Goal: Information Seeking & Learning: Learn about a topic

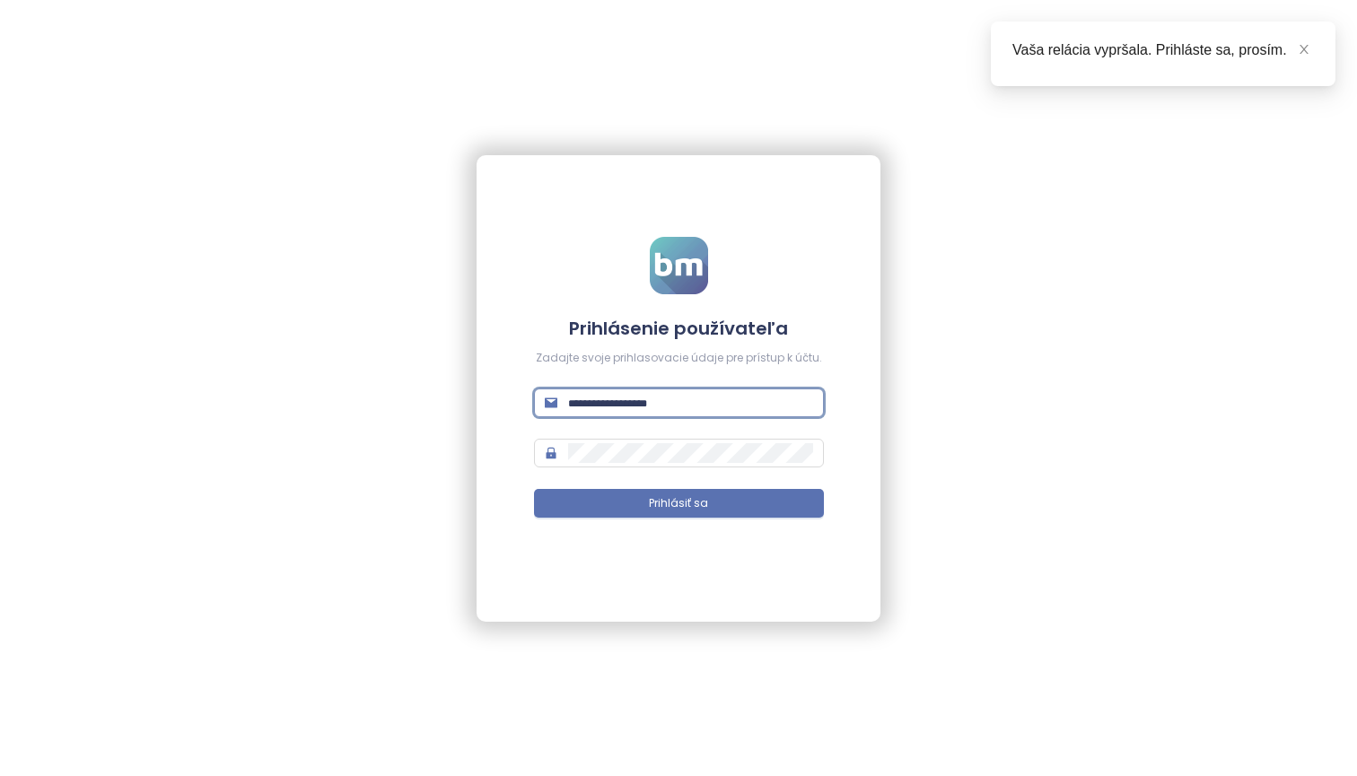
type input "**********"
click at [679, 503] on button "Prihlásiť sa" at bounding box center [679, 503] width 290 height 29
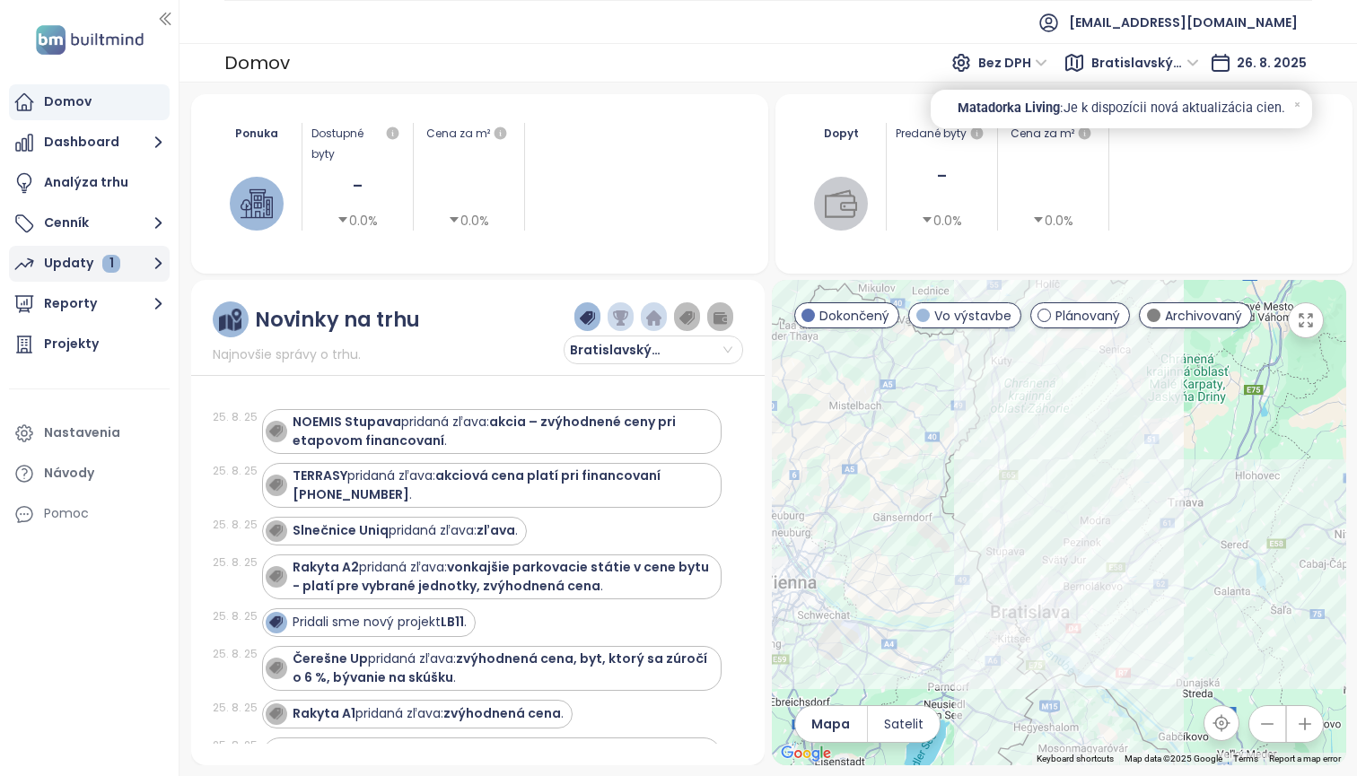
click at [83, 261] on div "Updaty 1" at bounding box center [82, 263] width 76 height 22
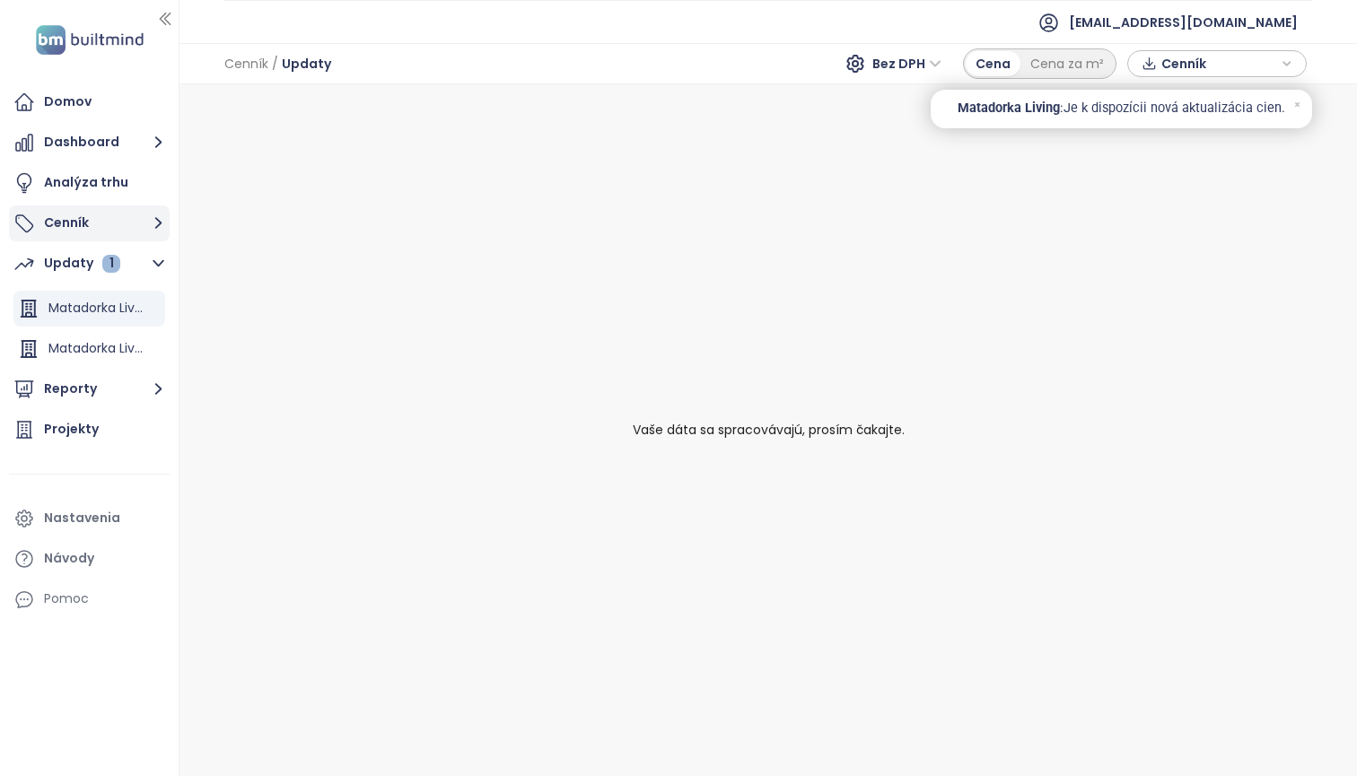
click at [80, 224] on button "Cenník" at bounding box center [89, 224] width 161 height 36
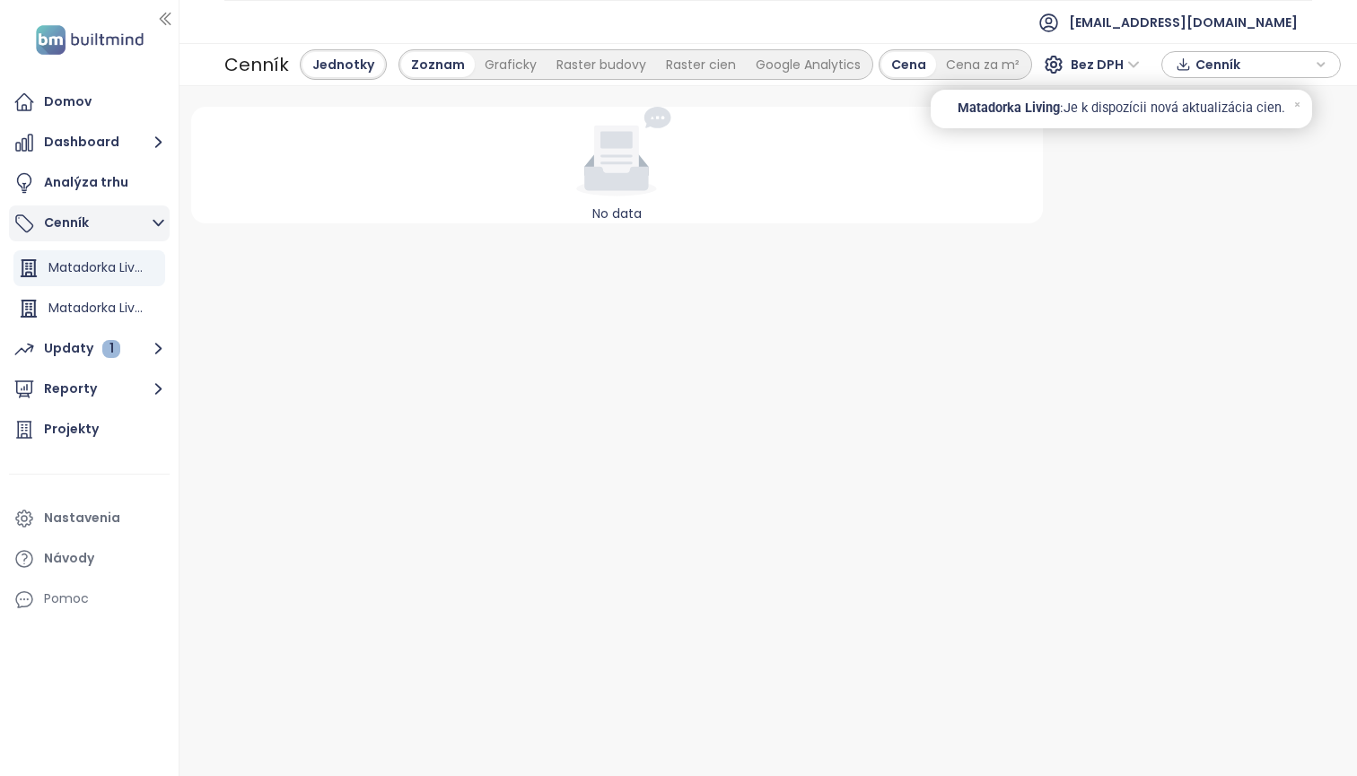
click at [108, 220] on button "Cenník" at bounding box center [89, 224] width 161 height 36
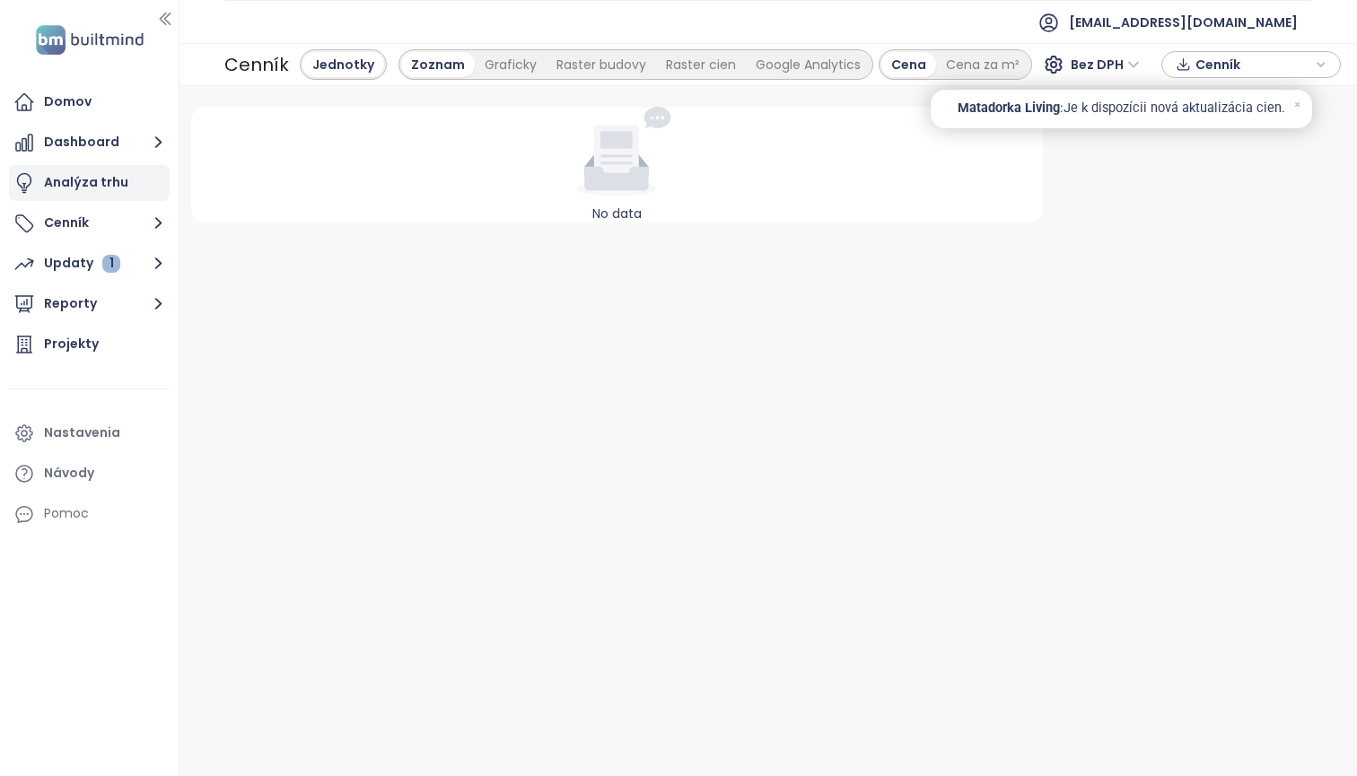
click at [97, 186] on div "Analýza trhu" at bounding box center [86, 182] width 84 height 22
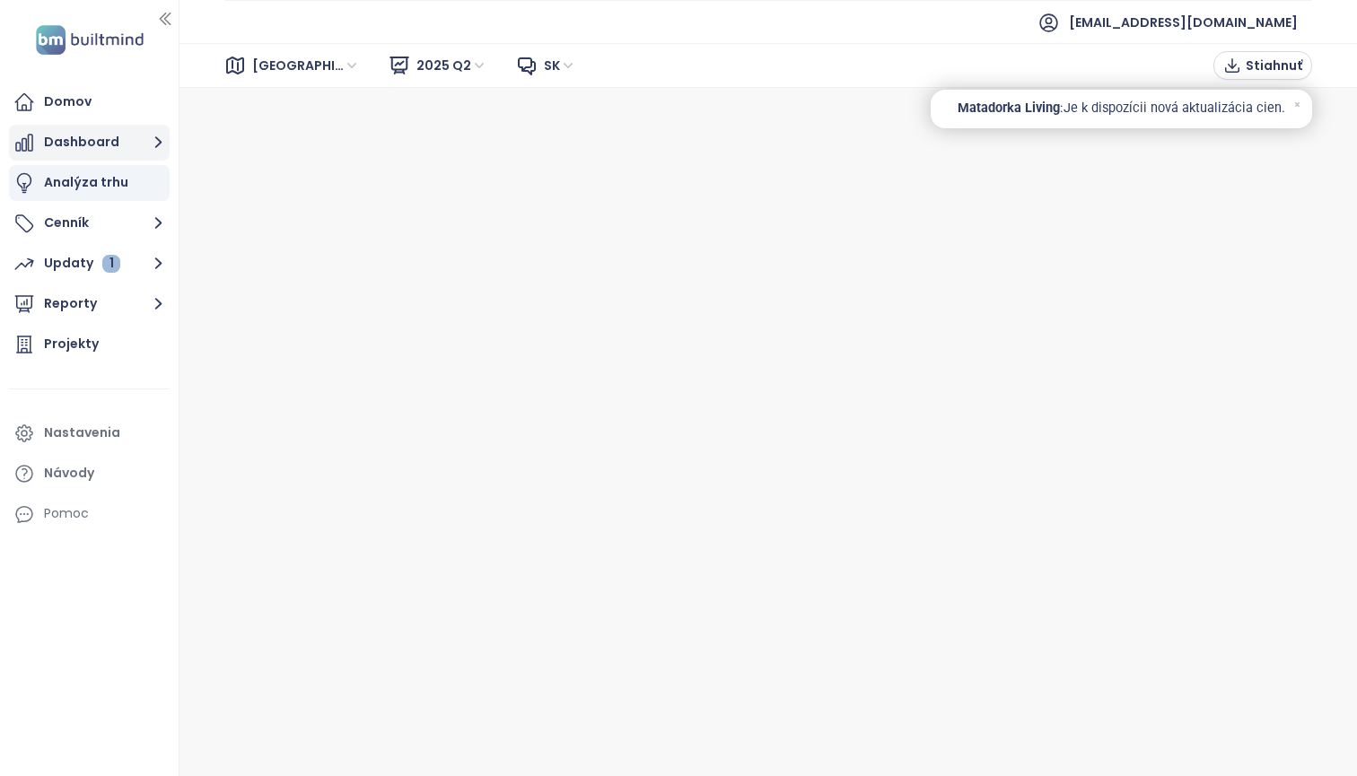
click at [82, 148] on button "Dashboard" at bounding box center [89, 143] width 161 height 36
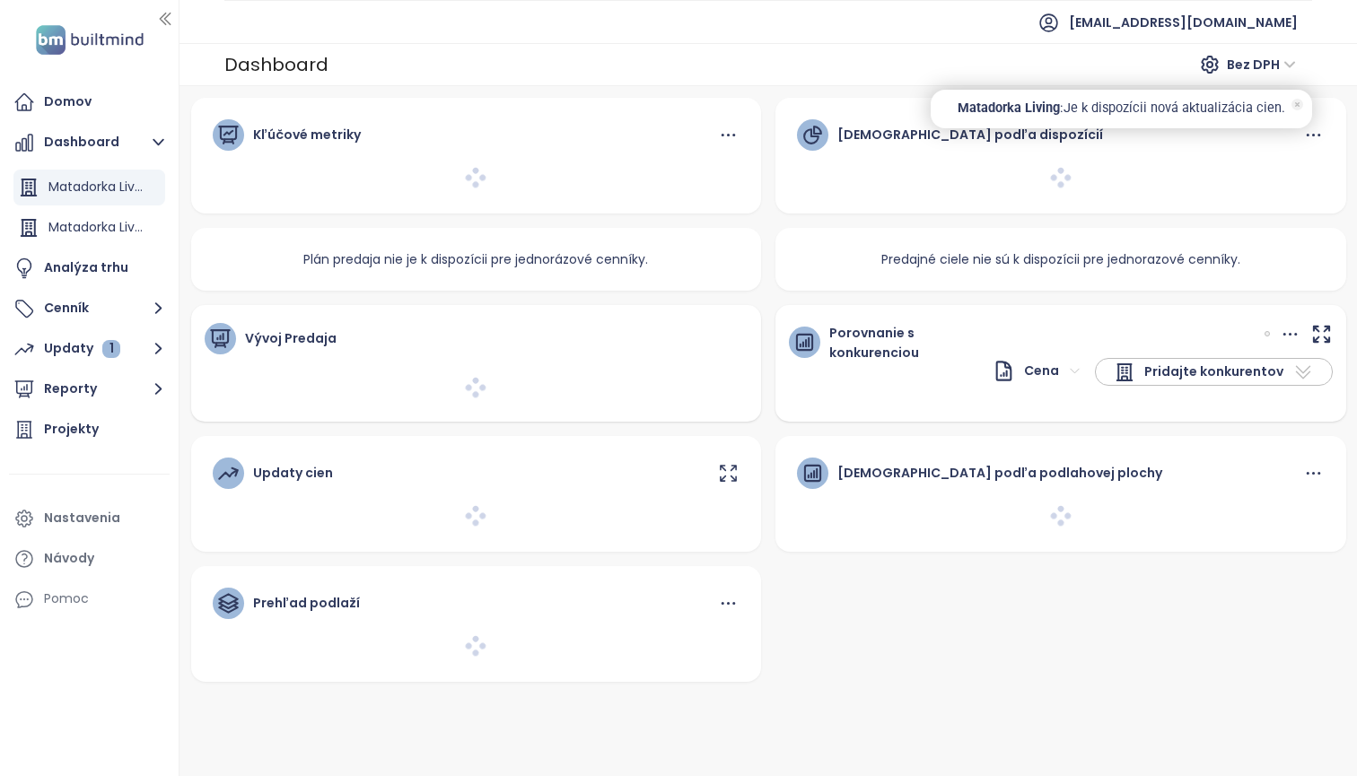
click at [1296, 100] on icon at bounding box center [1298, 105] width 12 height 12
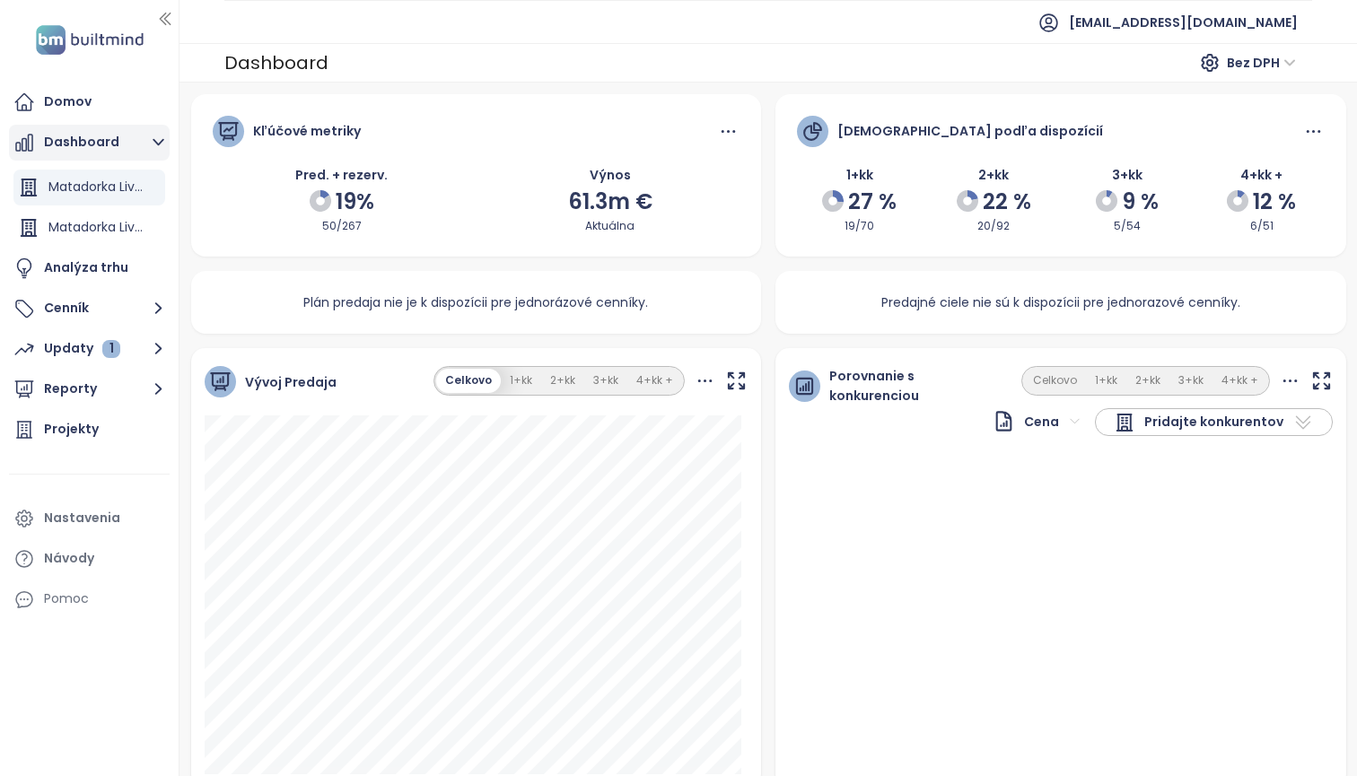
click at [65, 147] on button "Dashboard" at bounding box center [89, 143] width 161 height 36
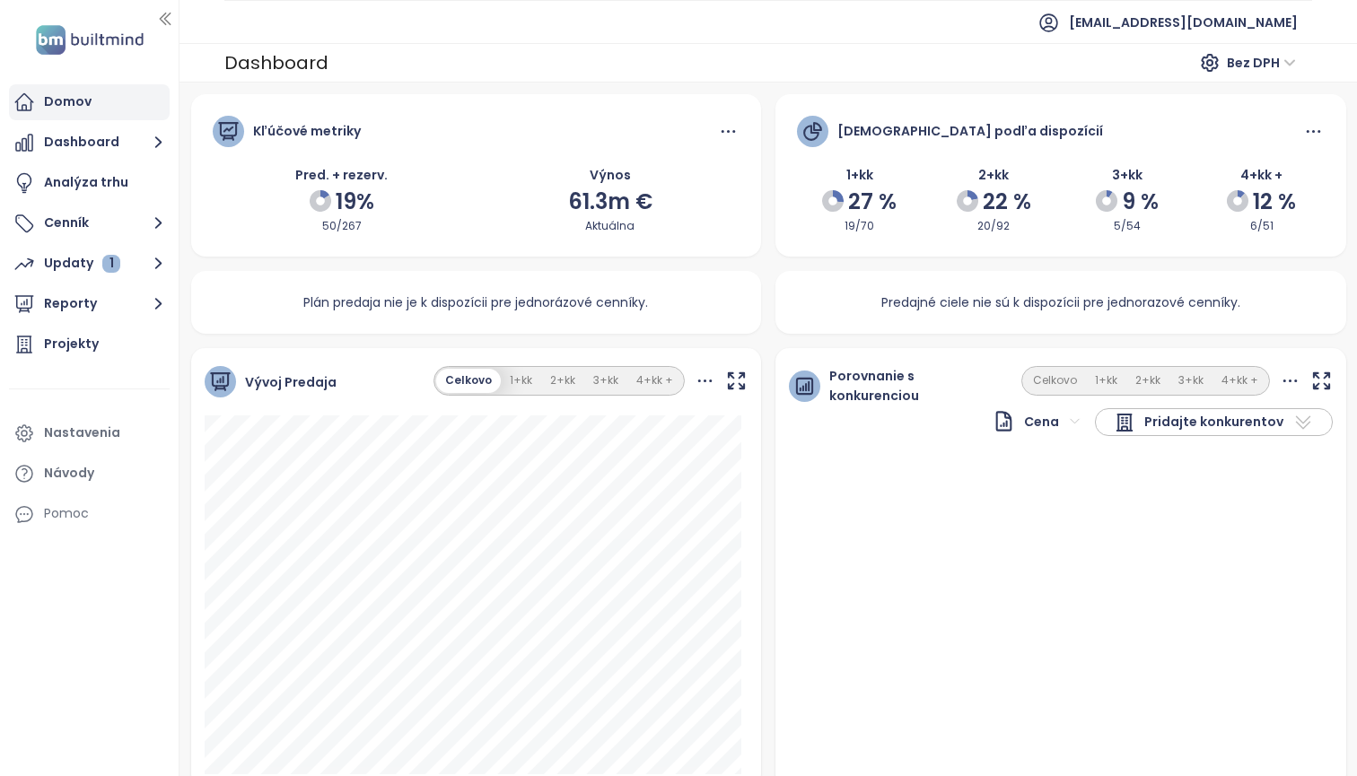
click at [97, 104] on div "Domov" at bounding box center [89, 102] width 161 height 36
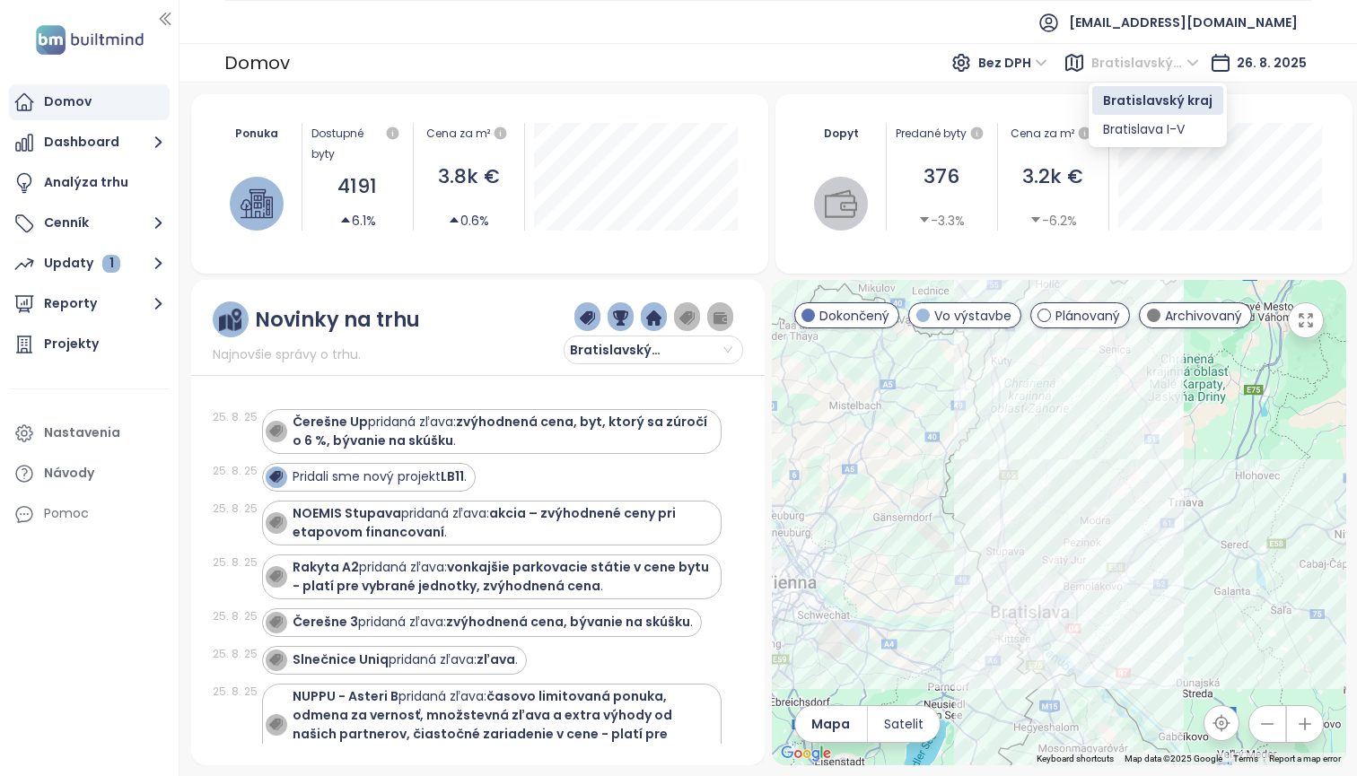
click at [1110, 59] on span "Bratislavský kraj" at bounding box center [1145, 62] width 108 height 27
click at [1130, 134] on div "Bratislava I-V" at bounding box center [1158, 129] width 110 height 20
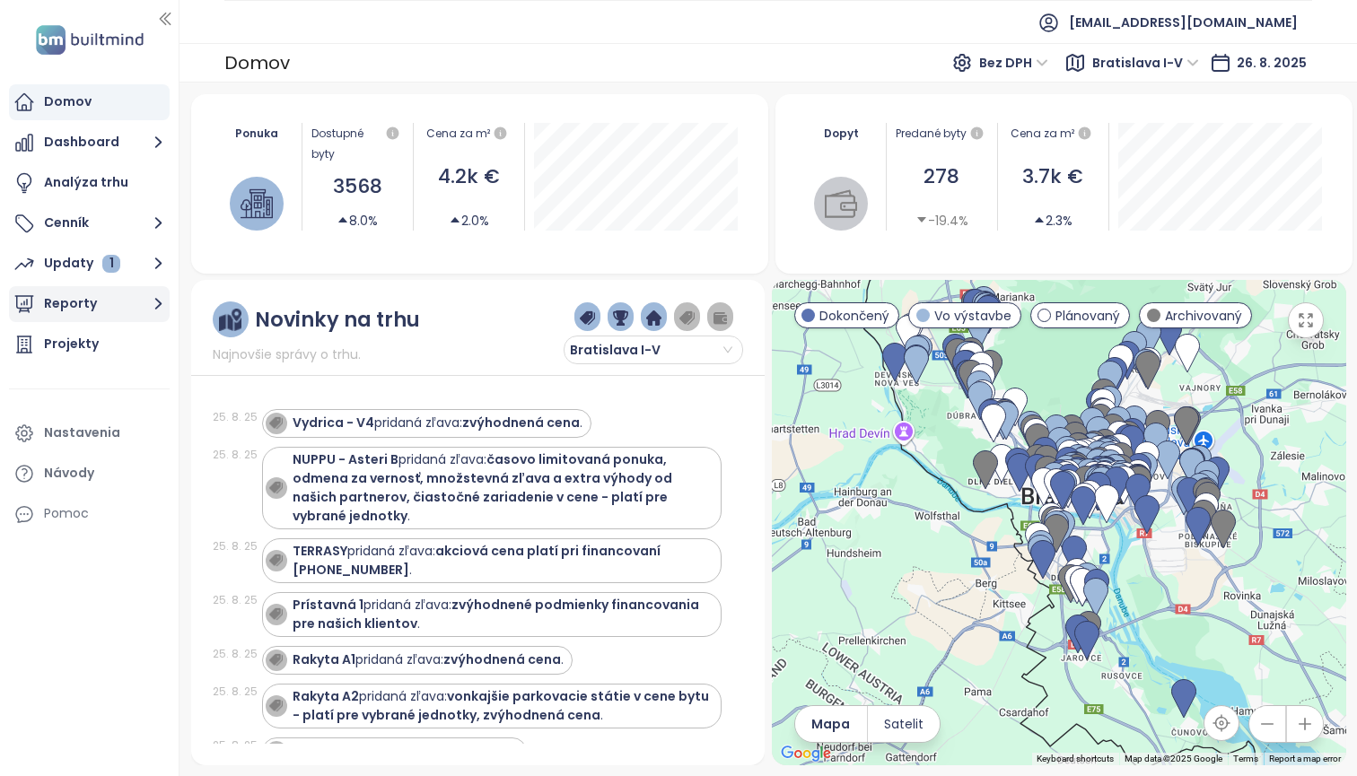
click at [67, 299] on button "Reporty" at bounding box center [89, 304] width 161 height 36
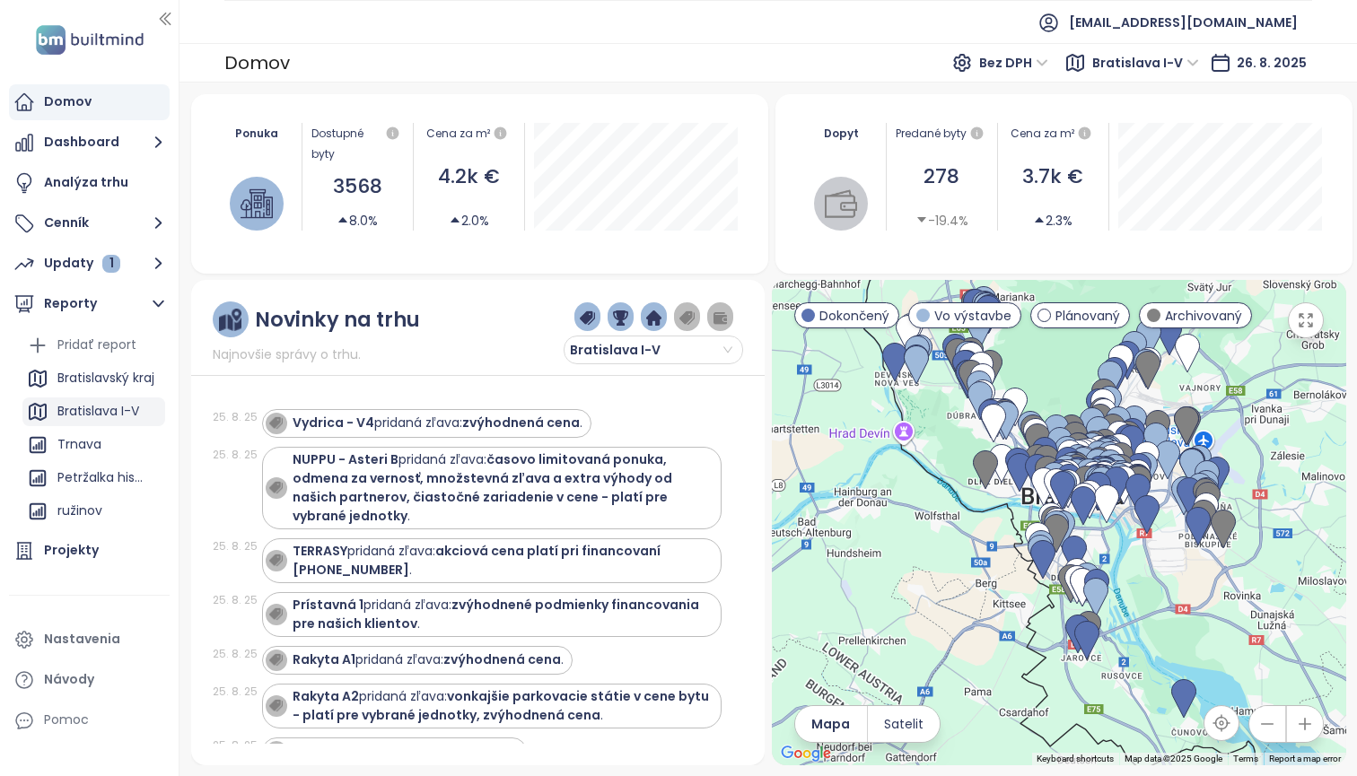
click at [127, 407] on div "Bratislava I-V" at bounding box center [98, 411] width 82 height 22
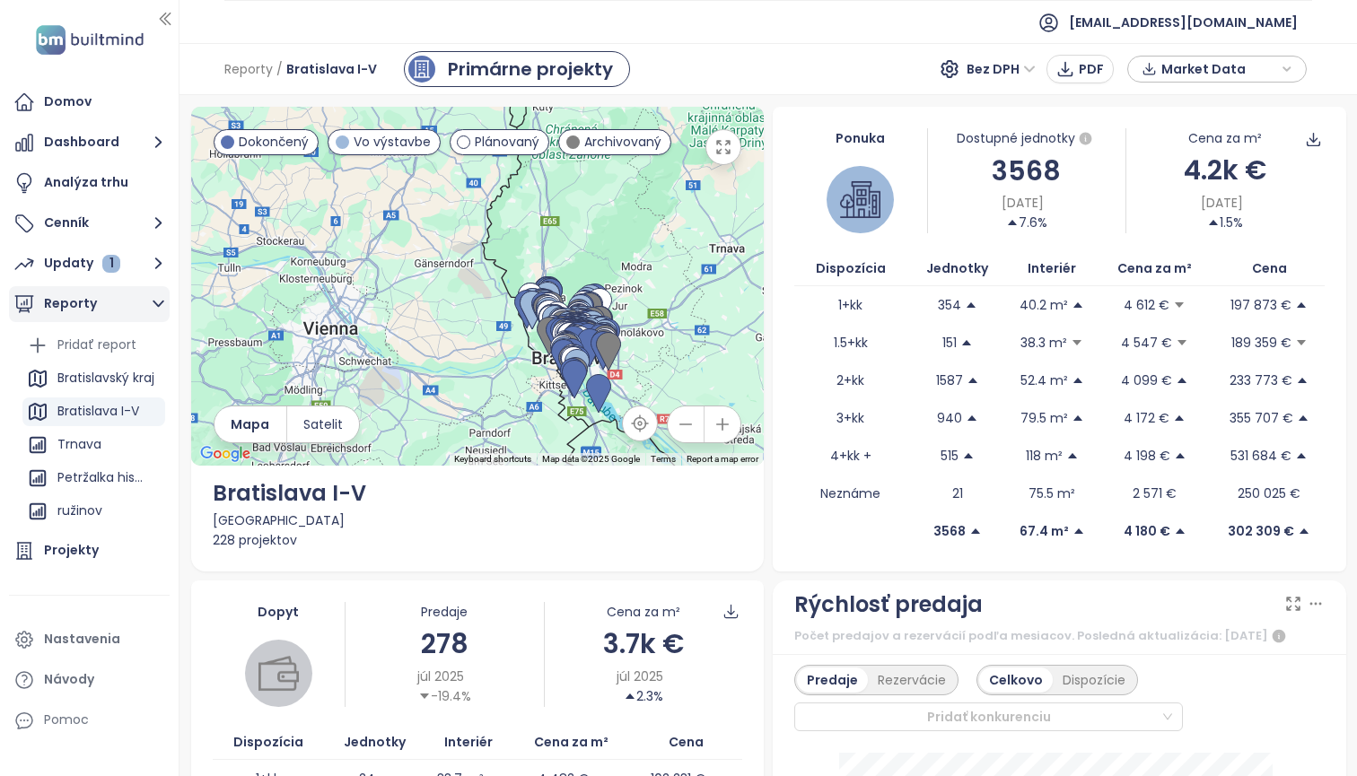
click at [79, 302] on button "Reporty" at bounding box center [89, 304] width 161 height 36
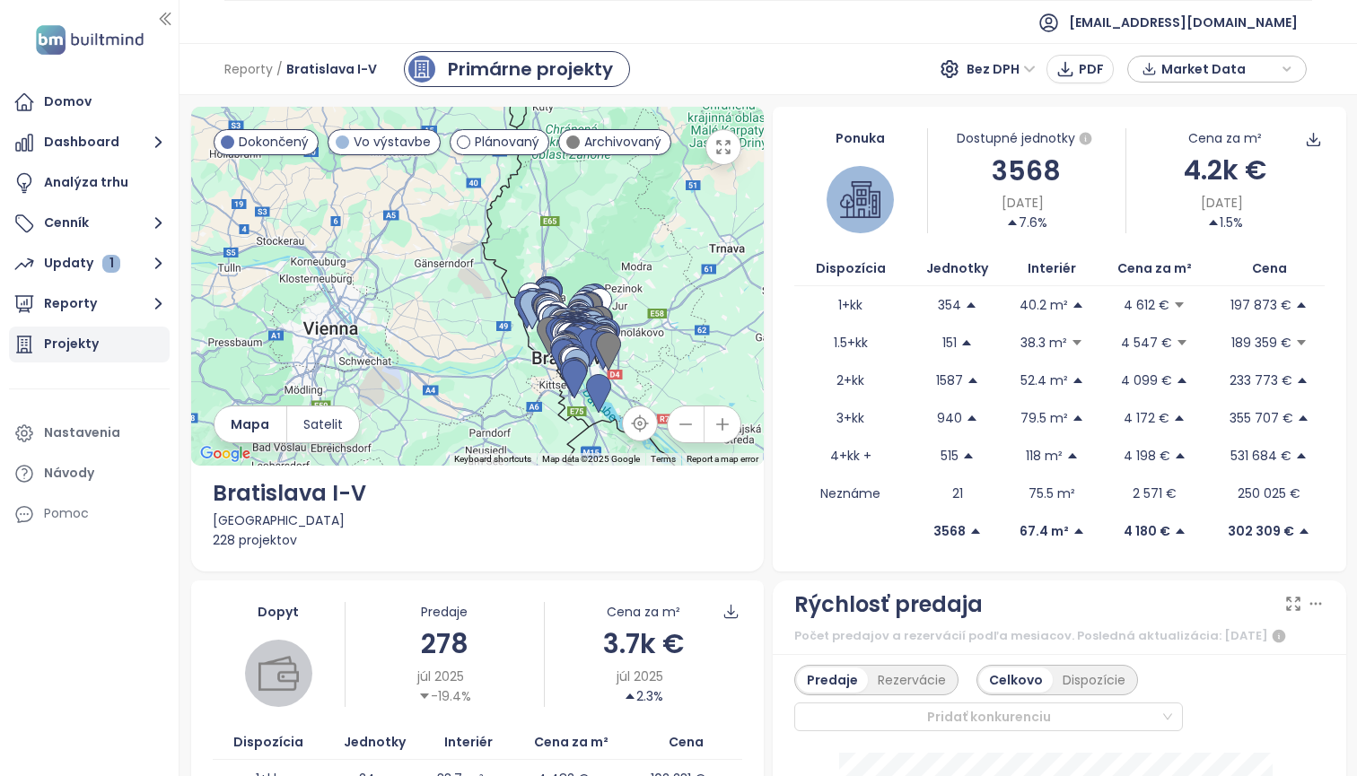
click at [57, 349] on div "Projekty" at bounding box center [71, 344] width 55 height 22
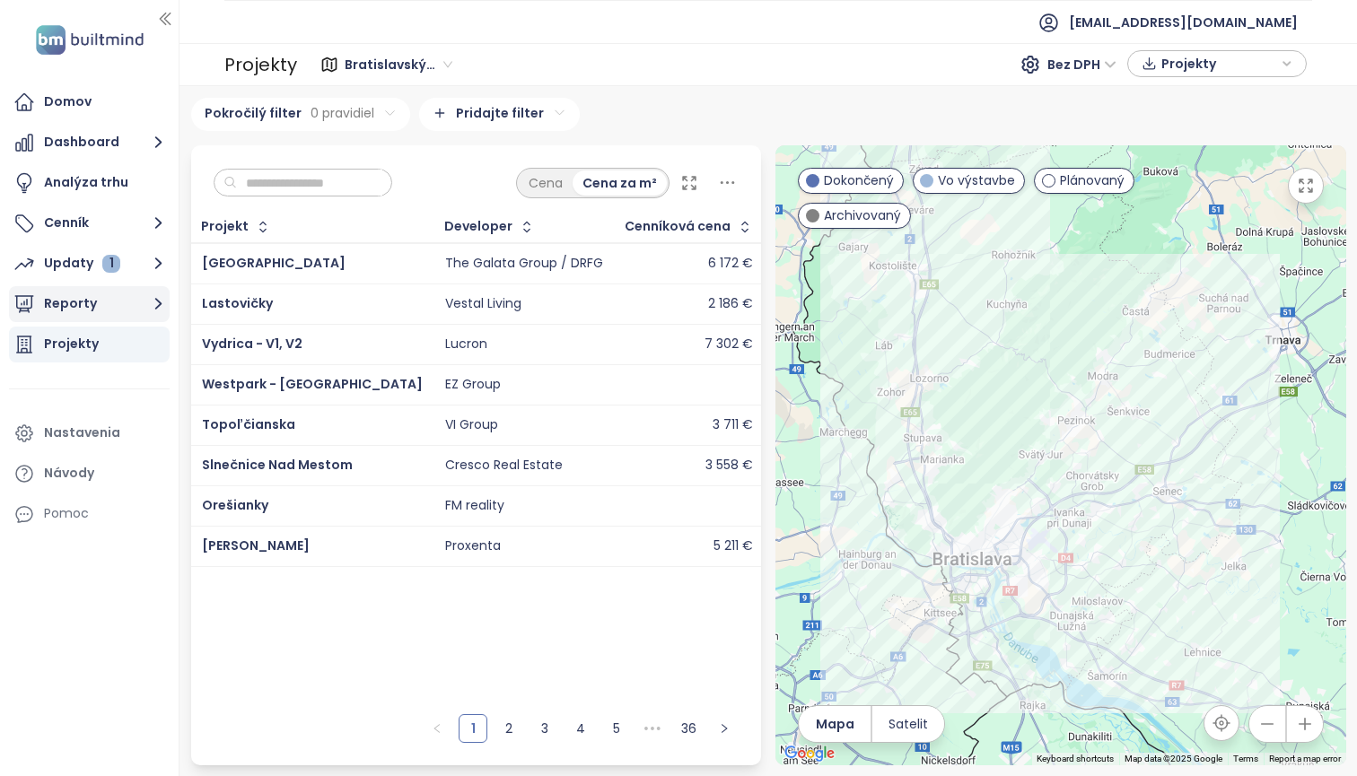
click at [93, 310] on button "Reporty" at bounding box center [89, 304] width 161 height 36
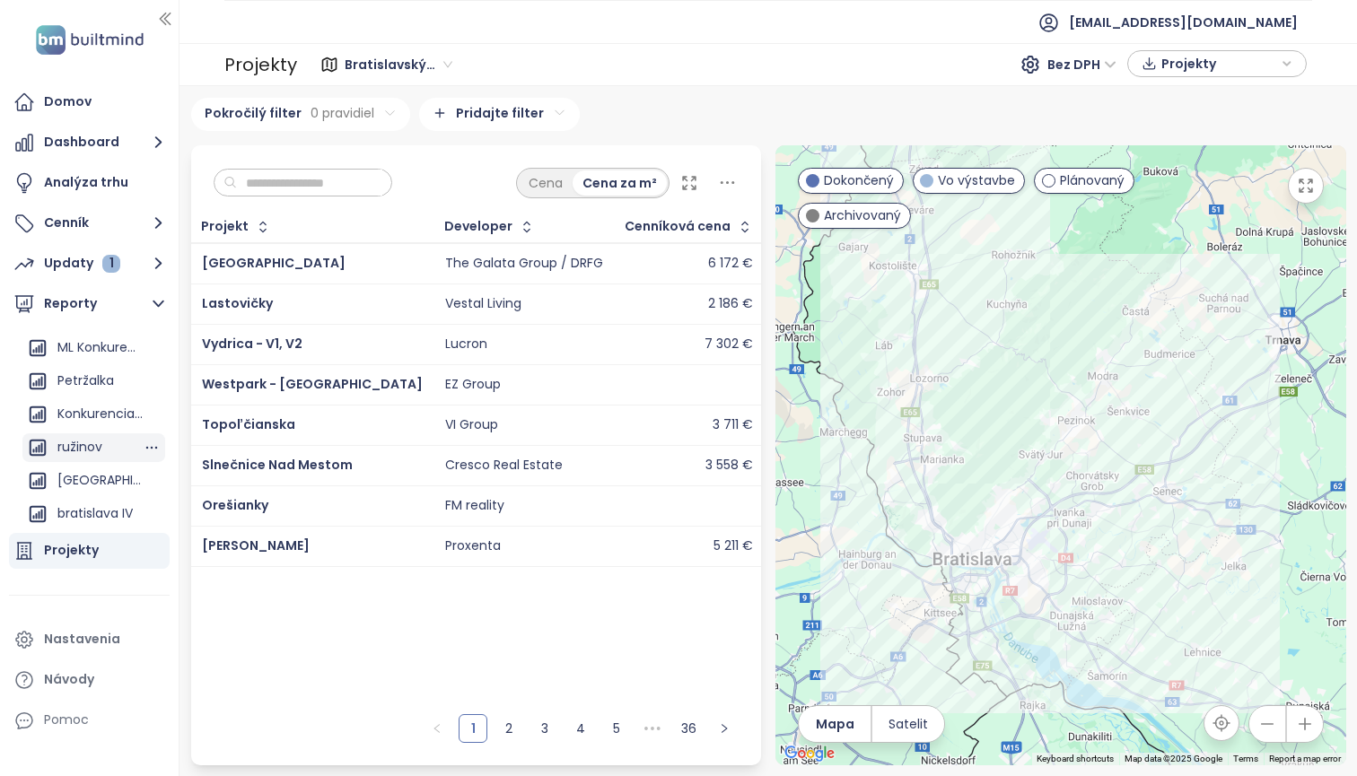
scroll to position [220, 0]
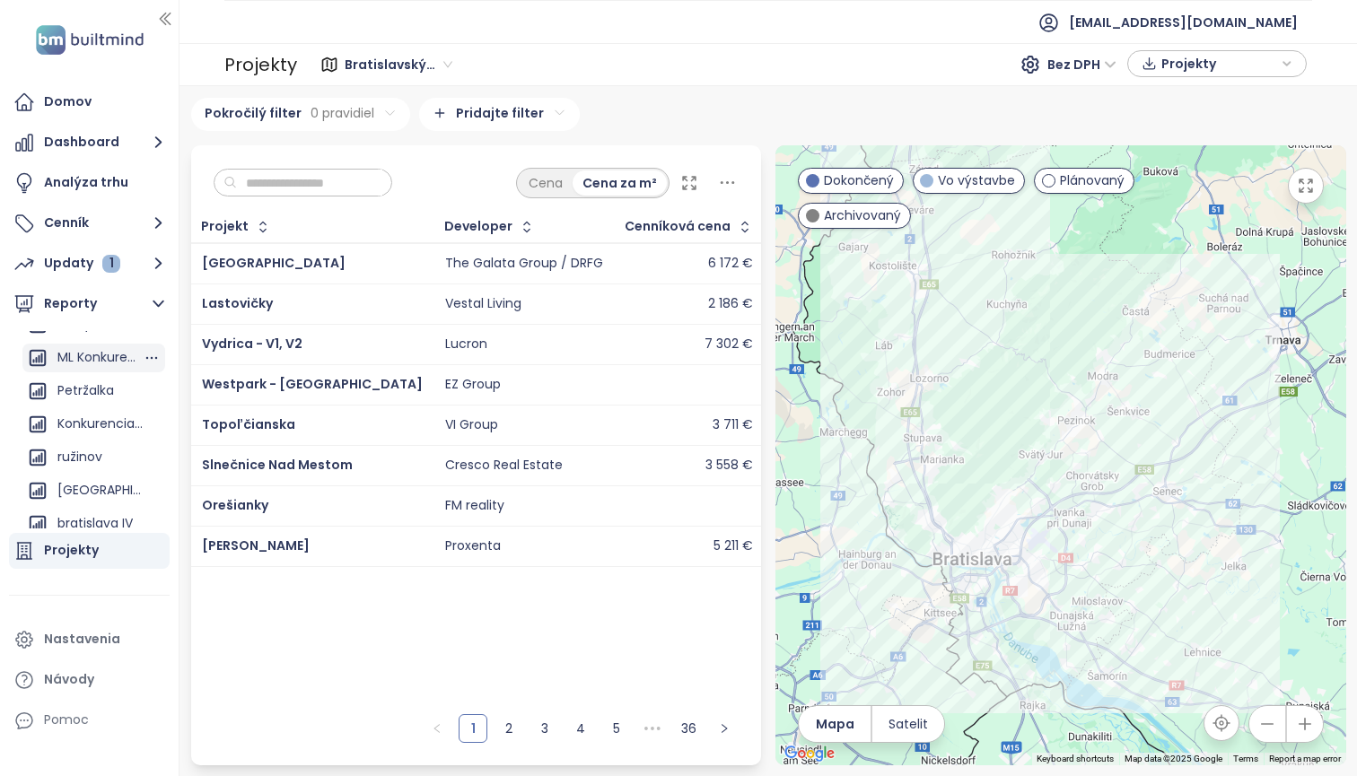
click at [86, 360] on div "ML Konkurencia" at bounding box center [99, 357] width 85 height 22
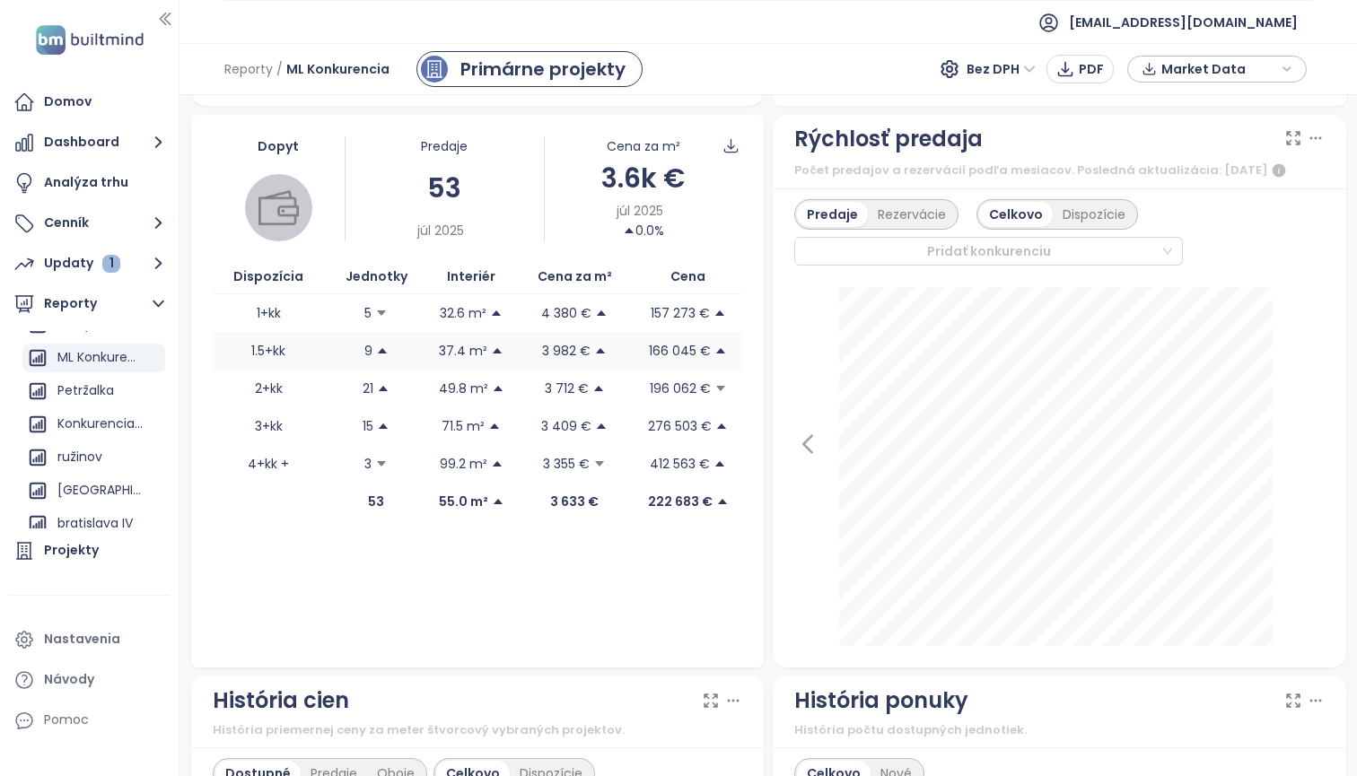
scroll to position [105, 0]
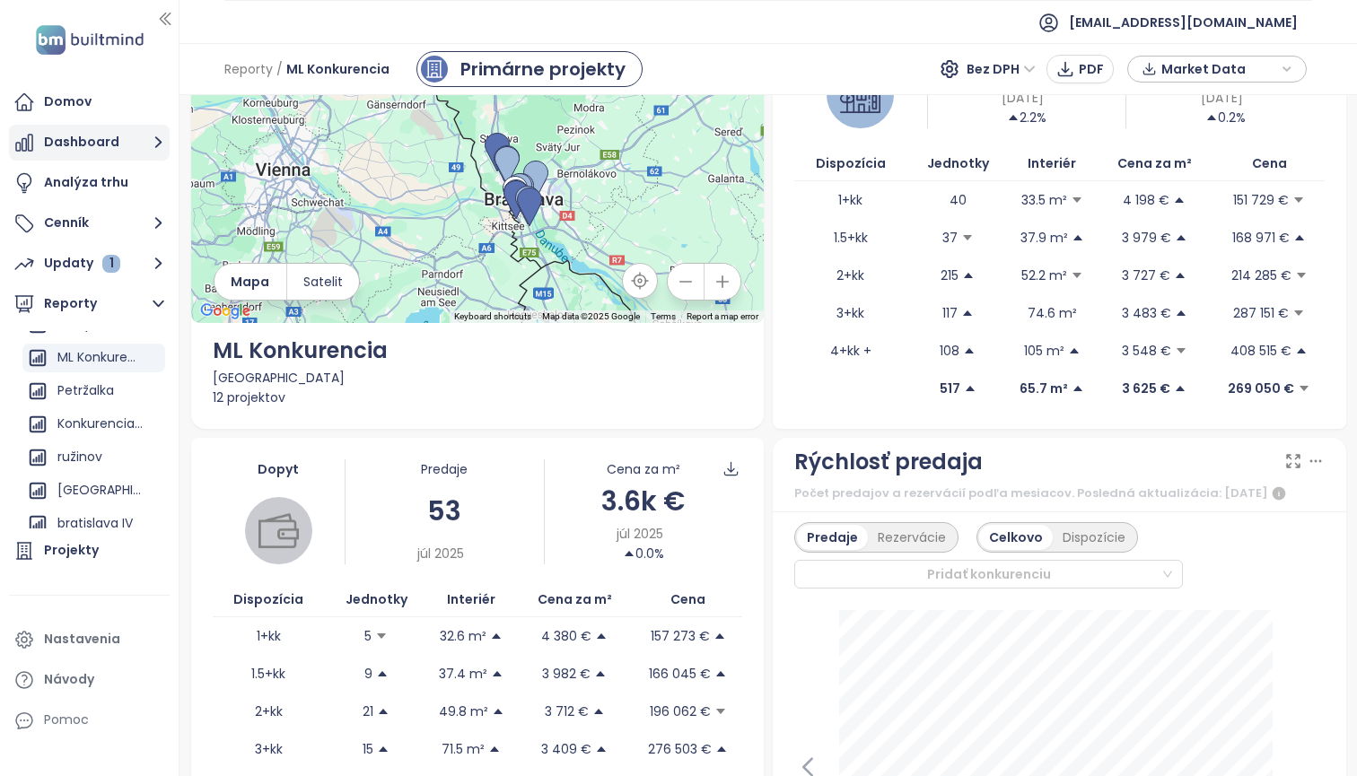
click at [67, 153] on button "Dashboard" at bounding box center [89, 143] width 161 height 36
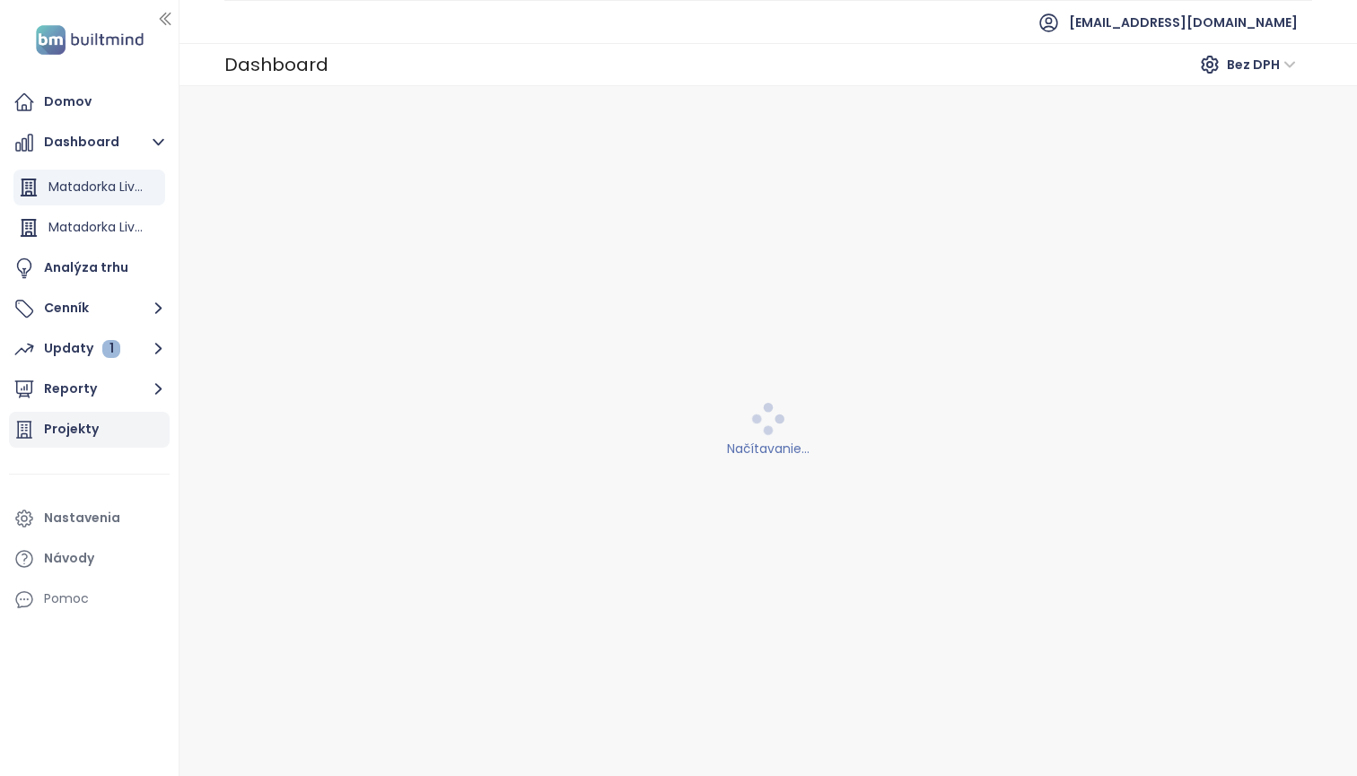
click at [53, 438] on div "Projekty" at bounding box center [71, 429] width 55 height 22
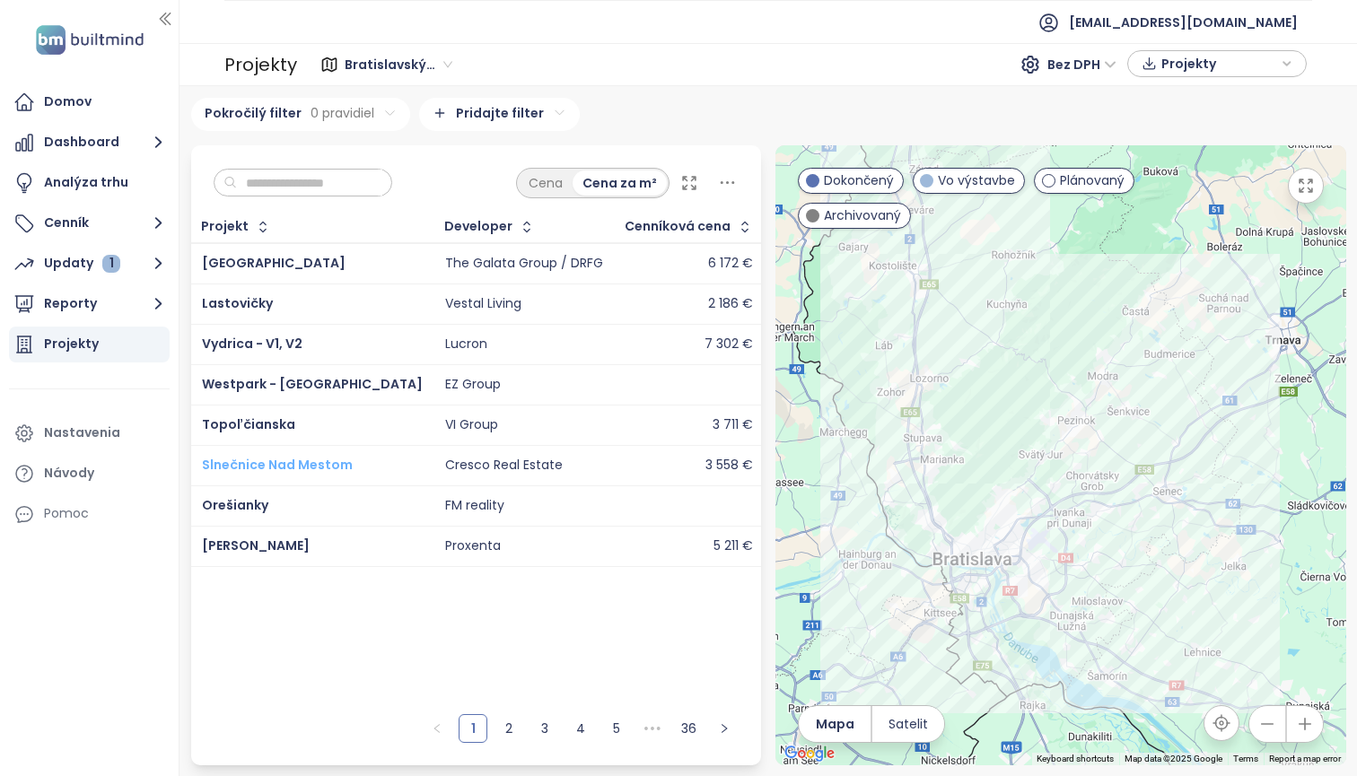
click at [265, 474] on span "Slnečnice Nad Mestom" at bounding box center [277, 465] width 151 height 18
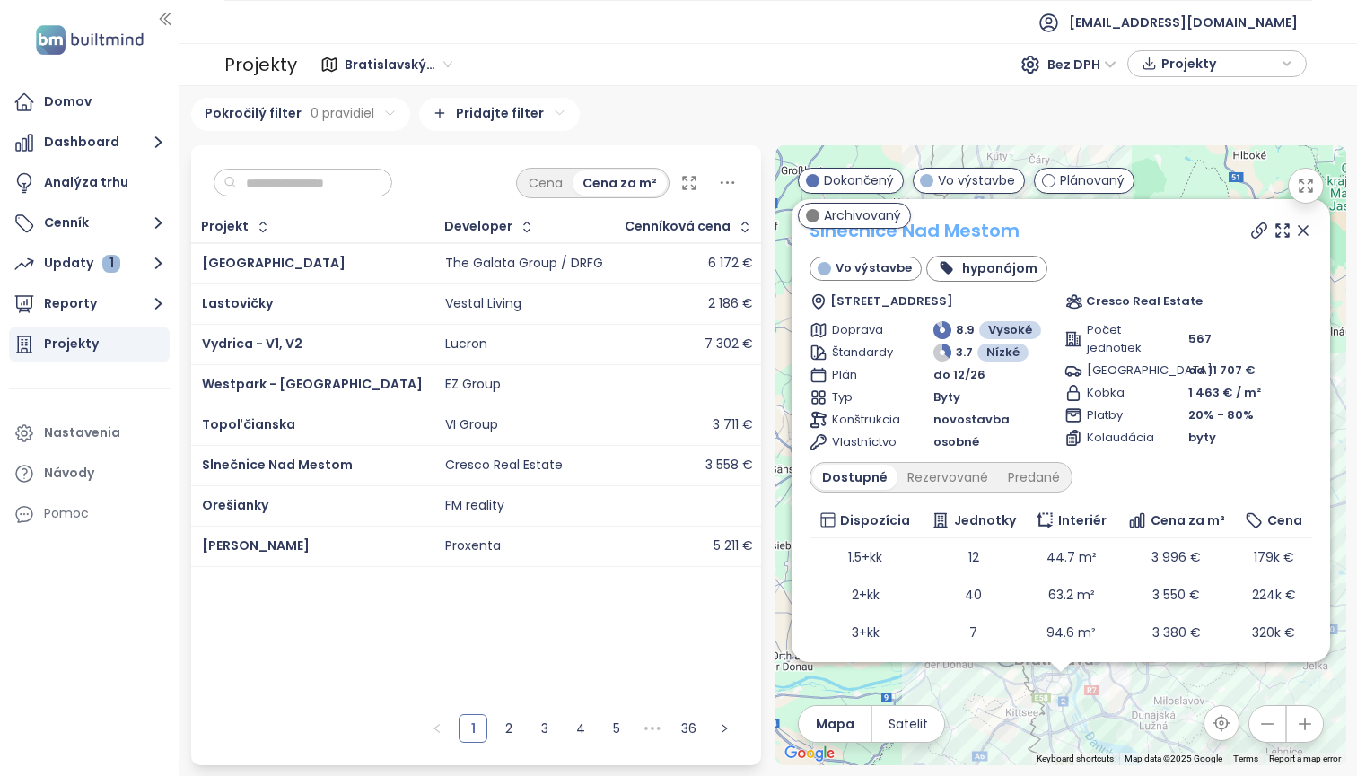
click at [909, 230] on link "Slnečnice Nad Mestom" at bounding box center [915, 230] width 210 height 25
click at [382, 177] on input "text" at bounding box center [309, 183] width 145 height 27
type input "*"
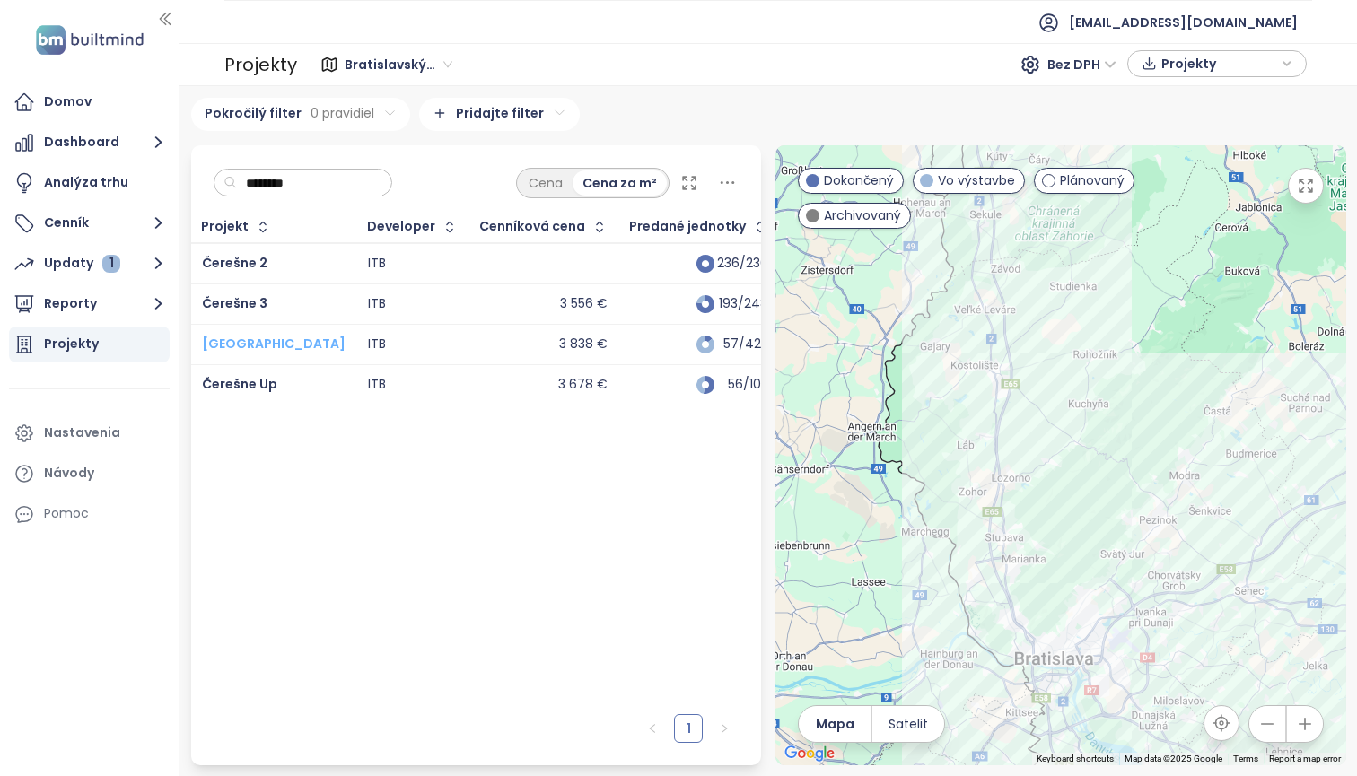
click at [235, 353] on span "Čerešne Plaza" at bounding box center [274, 344] width 144 height 18
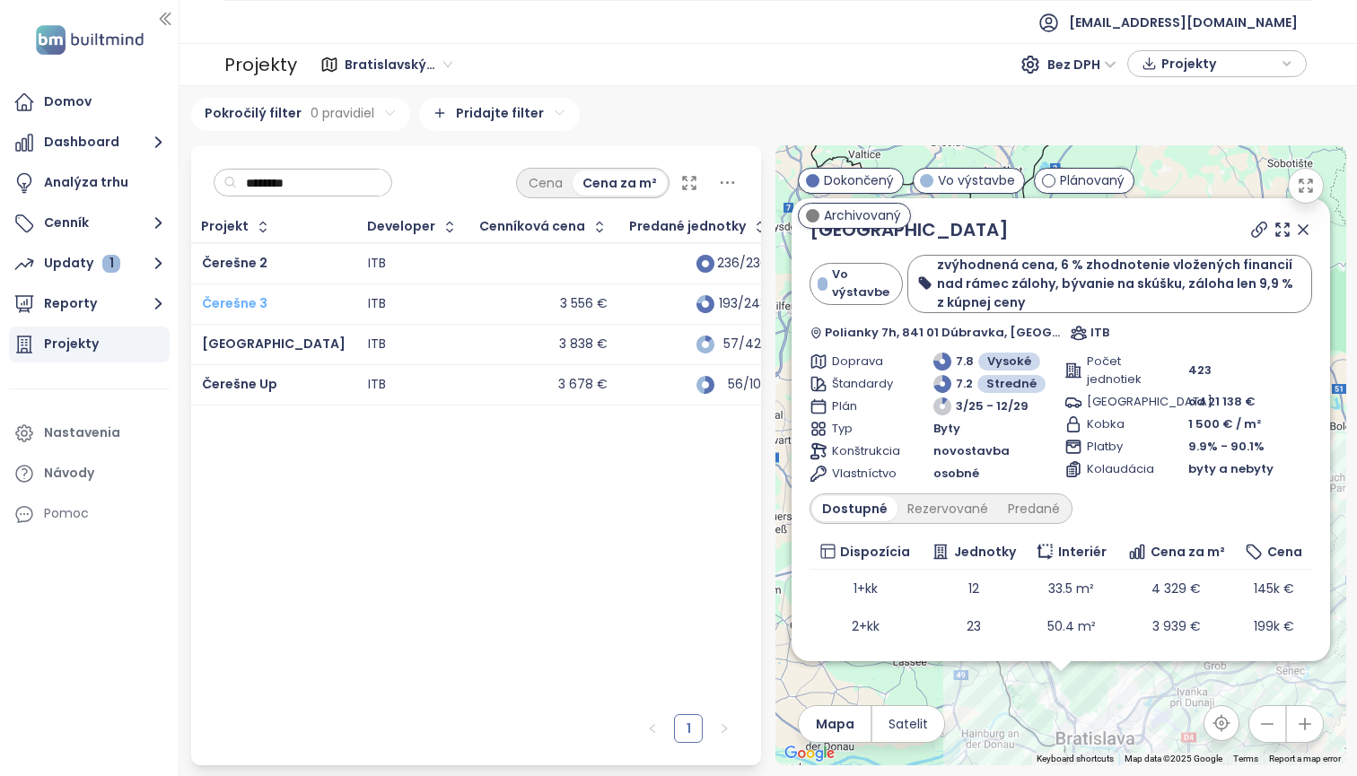
click at [240, 312] on span "Čerešne 3" at bounding box center [235, 303] width 66 height 18
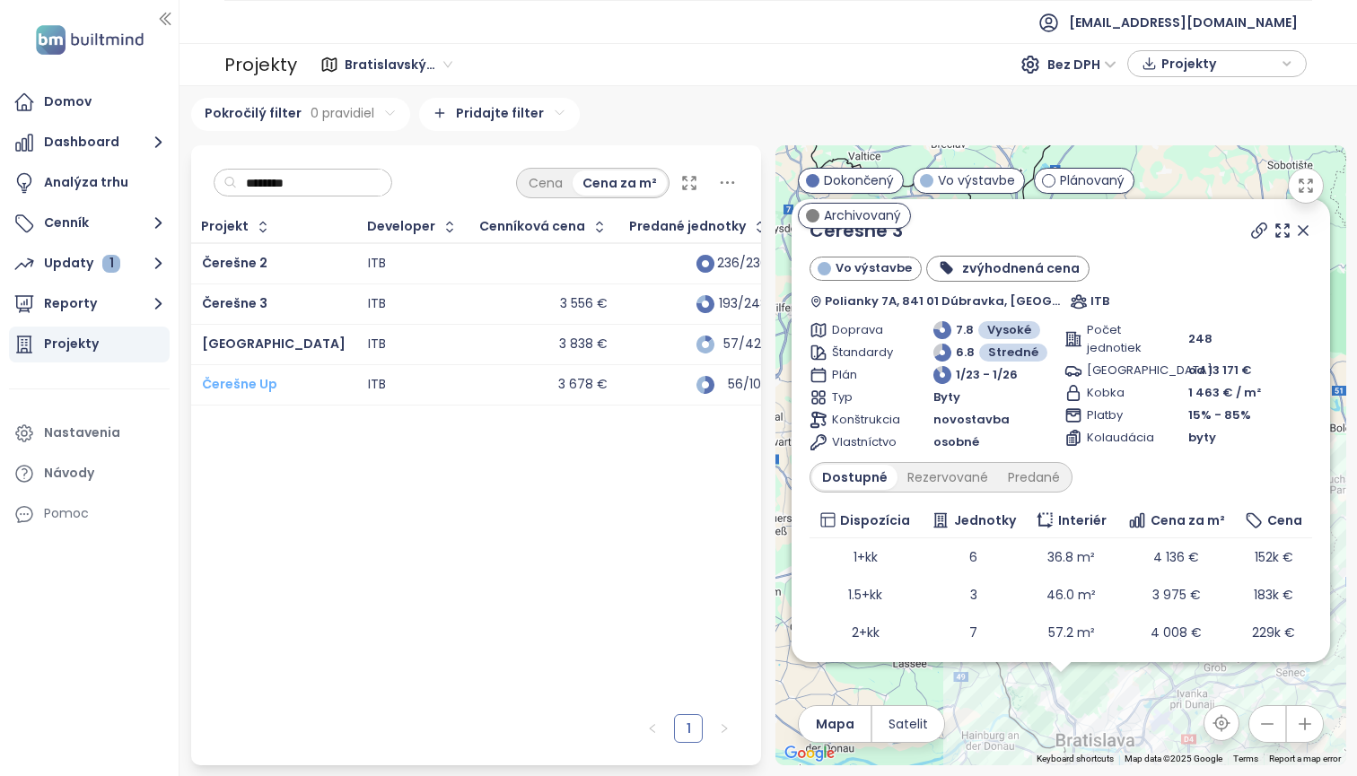
click at [234, 393] on span "Čerešne Up" at bounding box center [239, 384] width 75 height 18
click at [335, 183] on input "*******" at bounding box center [309, 183] width 145 height 27
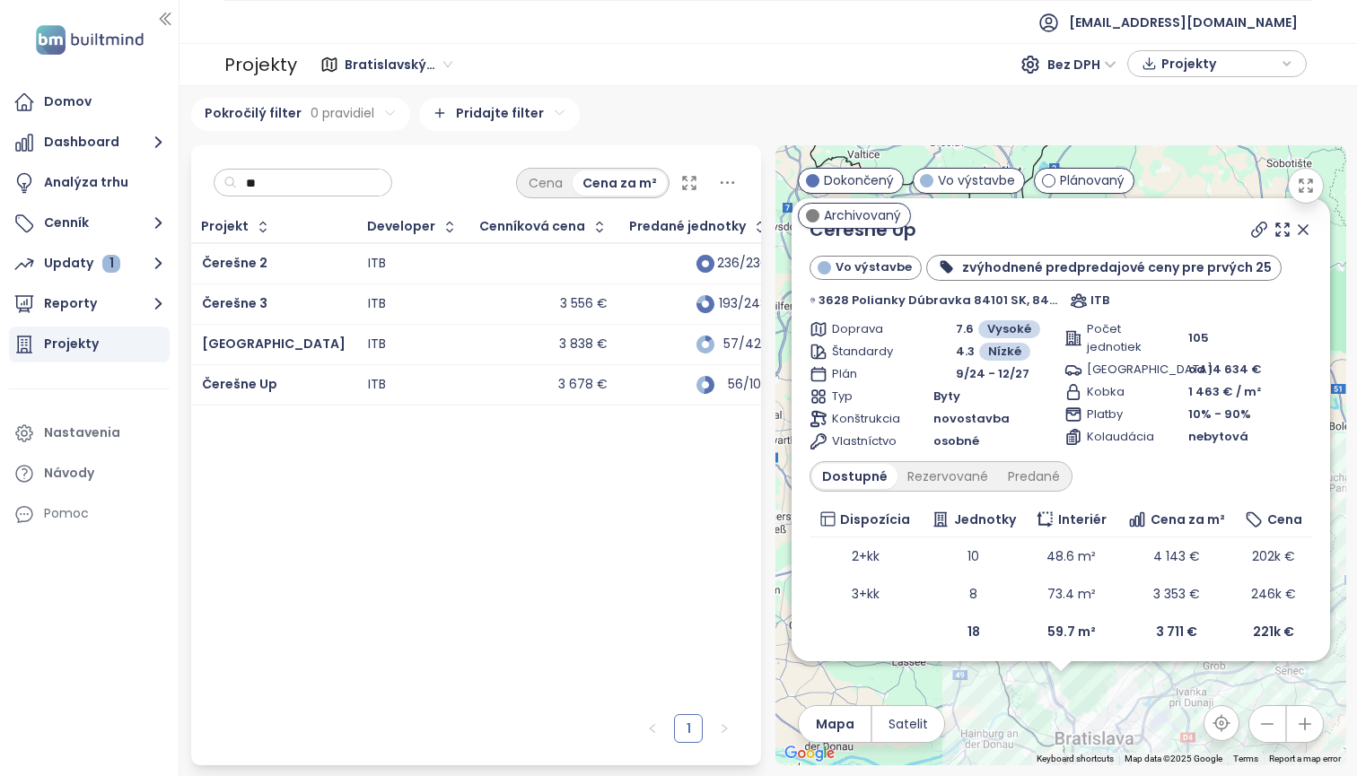
type input "*"
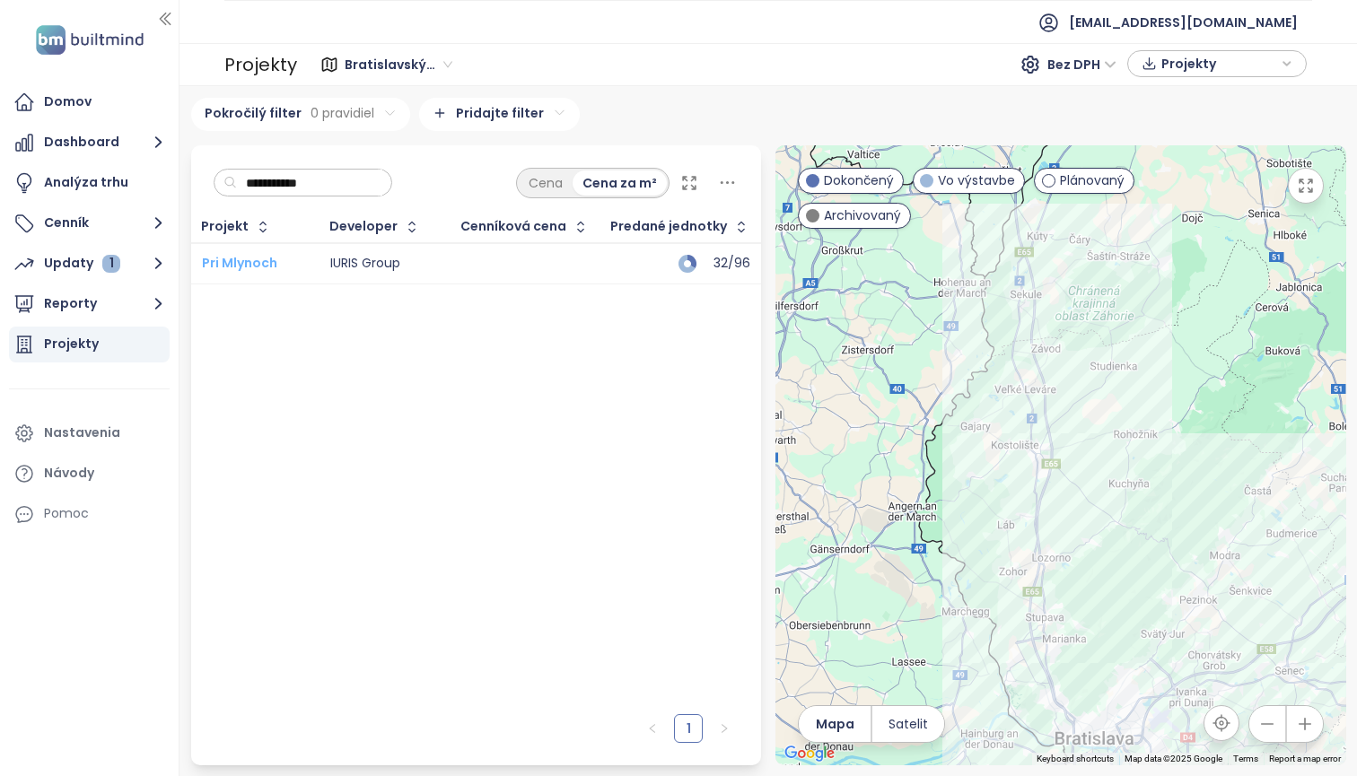
type input "**********"
click at [252, 272] on span "Pri Mlynoch" at bounding box center [239, 263] width 75 height 18
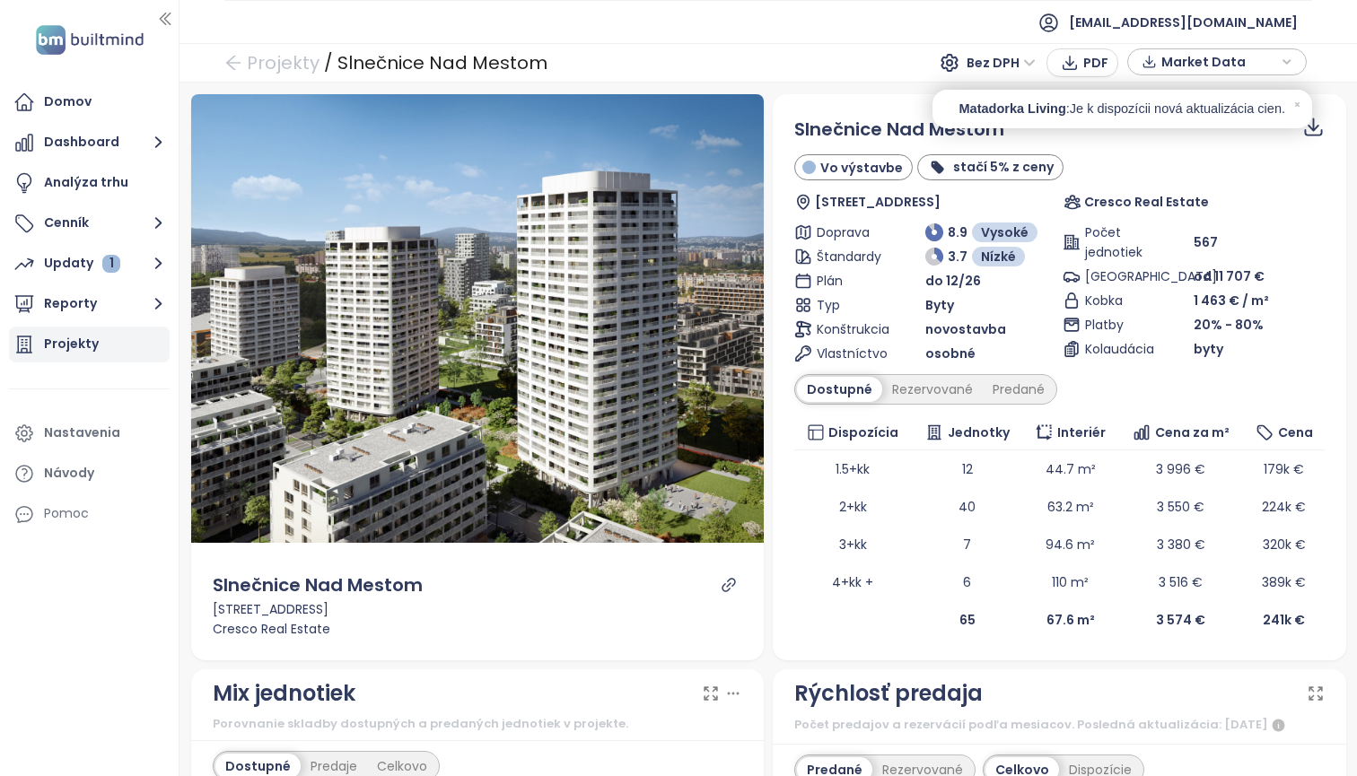
click at [59, 345] on div "Projekty" at bounding box center [71, 344] width 55 height 22
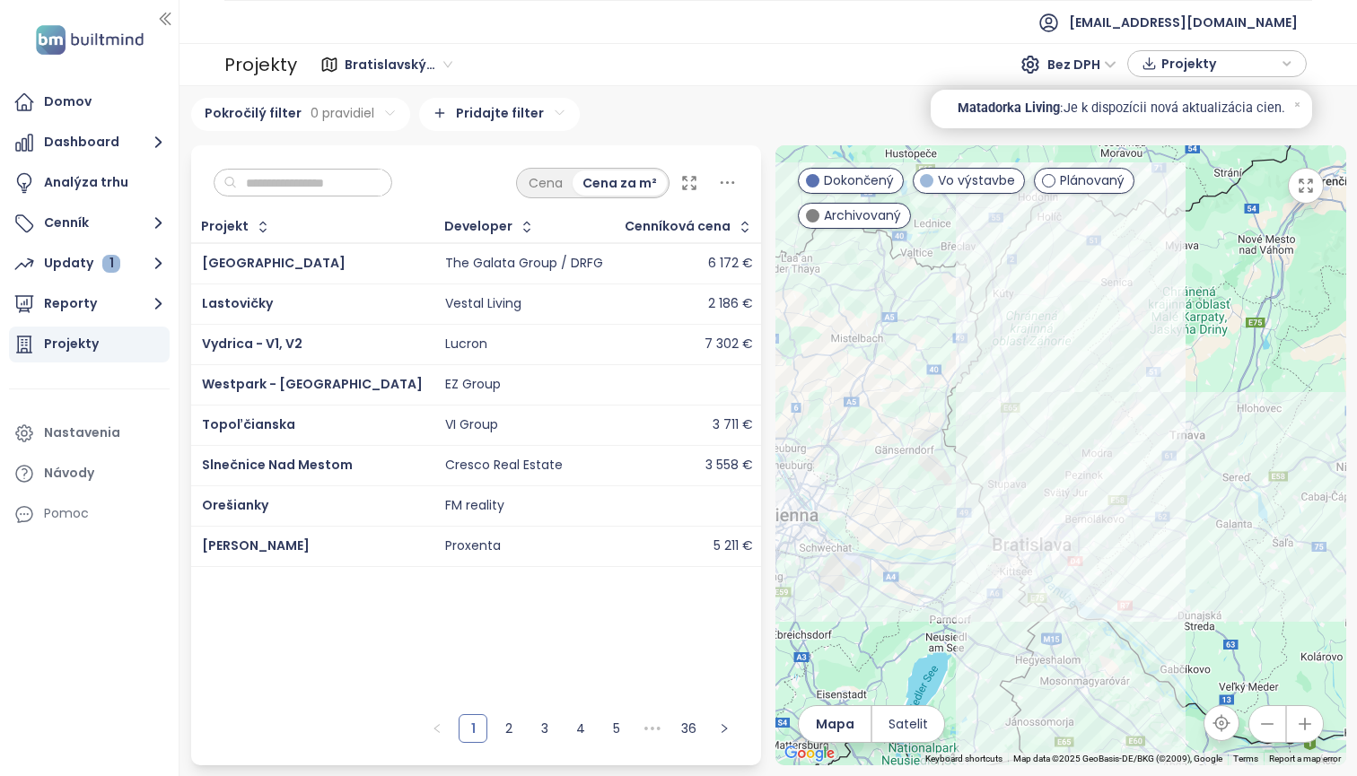
click at [382, 180] on input "text" at bounding box center [309, 183] width 145 height 27
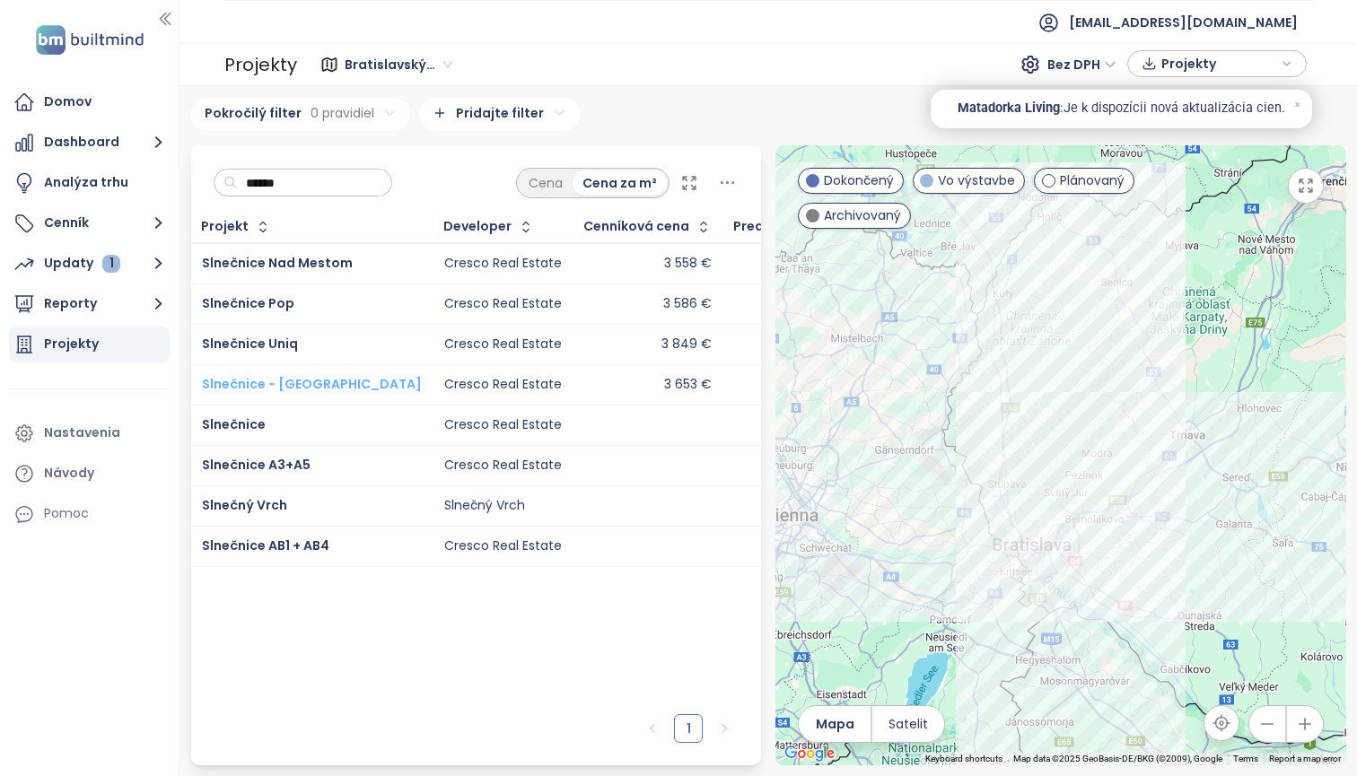
type input "******"
click at [351, 393] on span "Slnečnice - Nové Viladomy" at bounding box center [312, 384] width 220 height 18
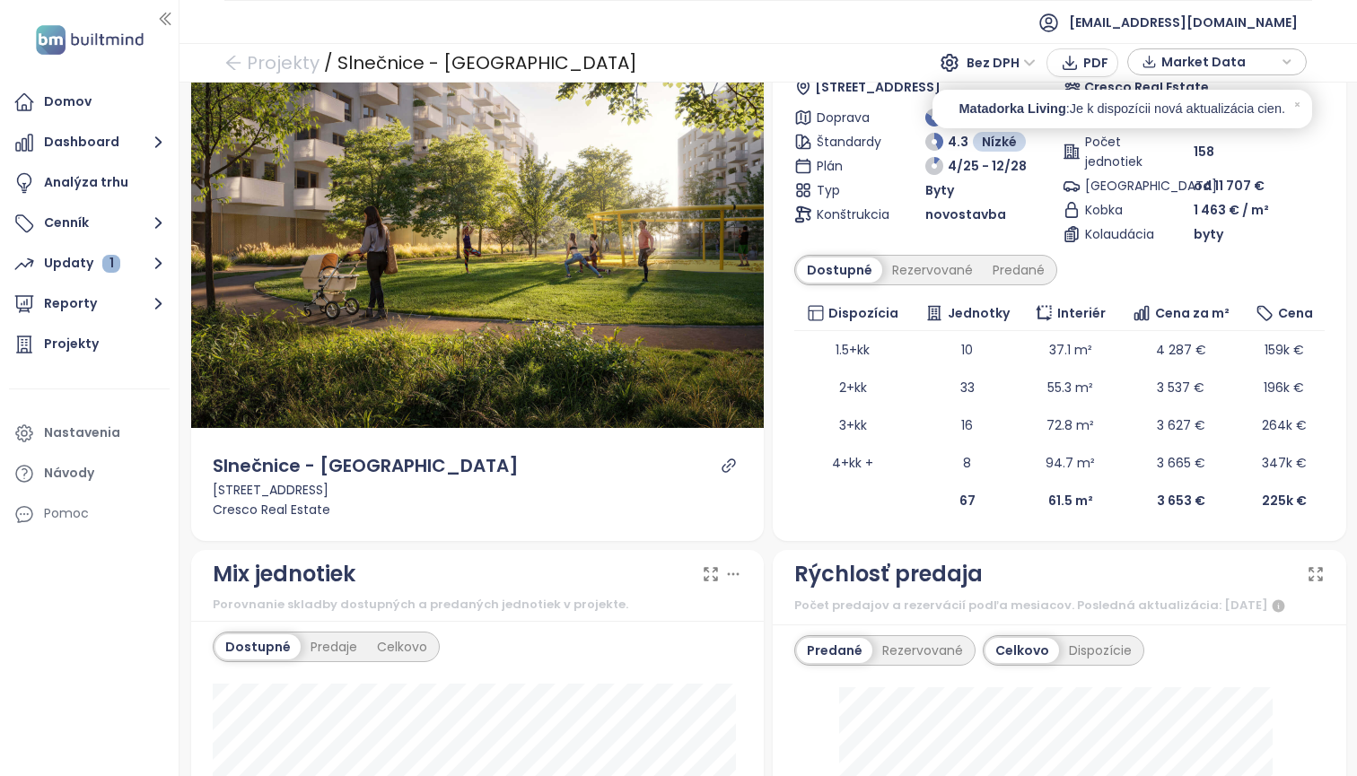
scroll to position [60, 0]
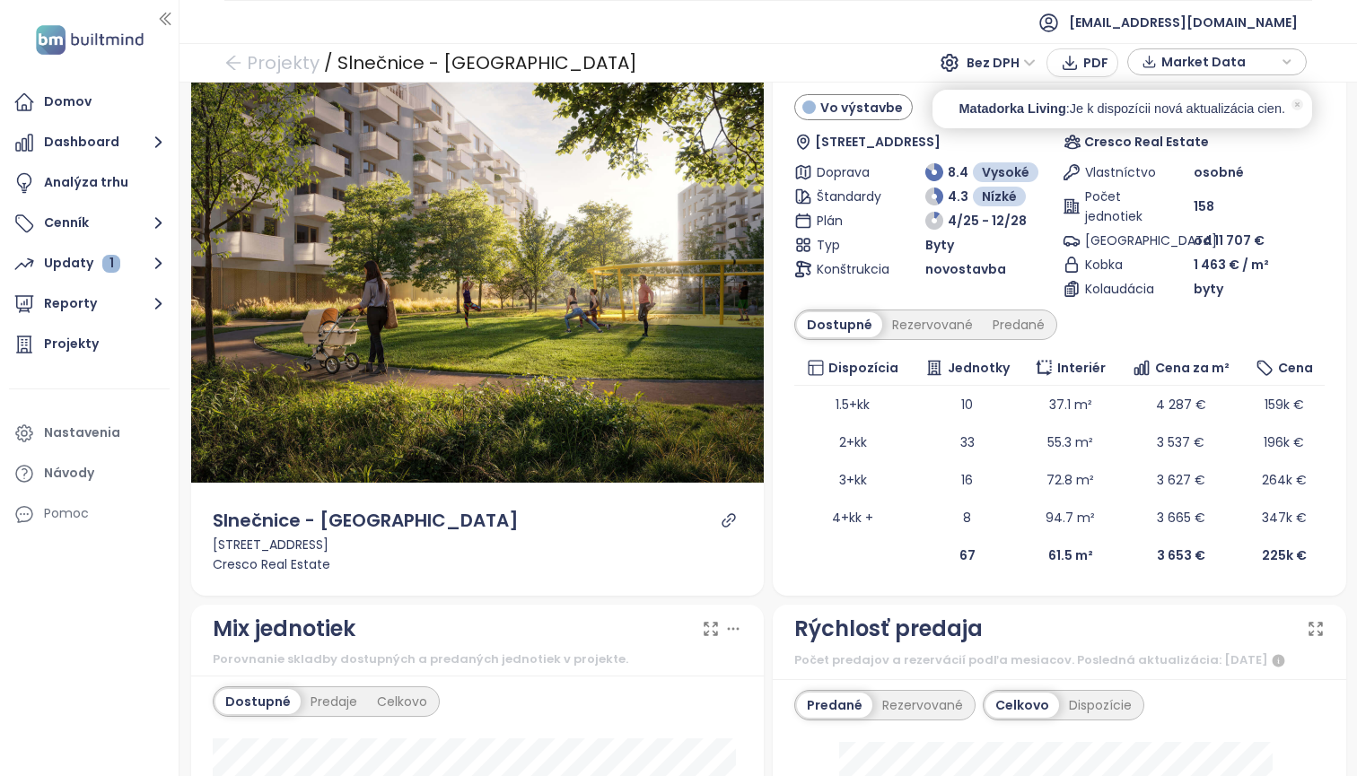
click at [1296, 106] on icon at bounding box center [1298, 105] width 4 height 4
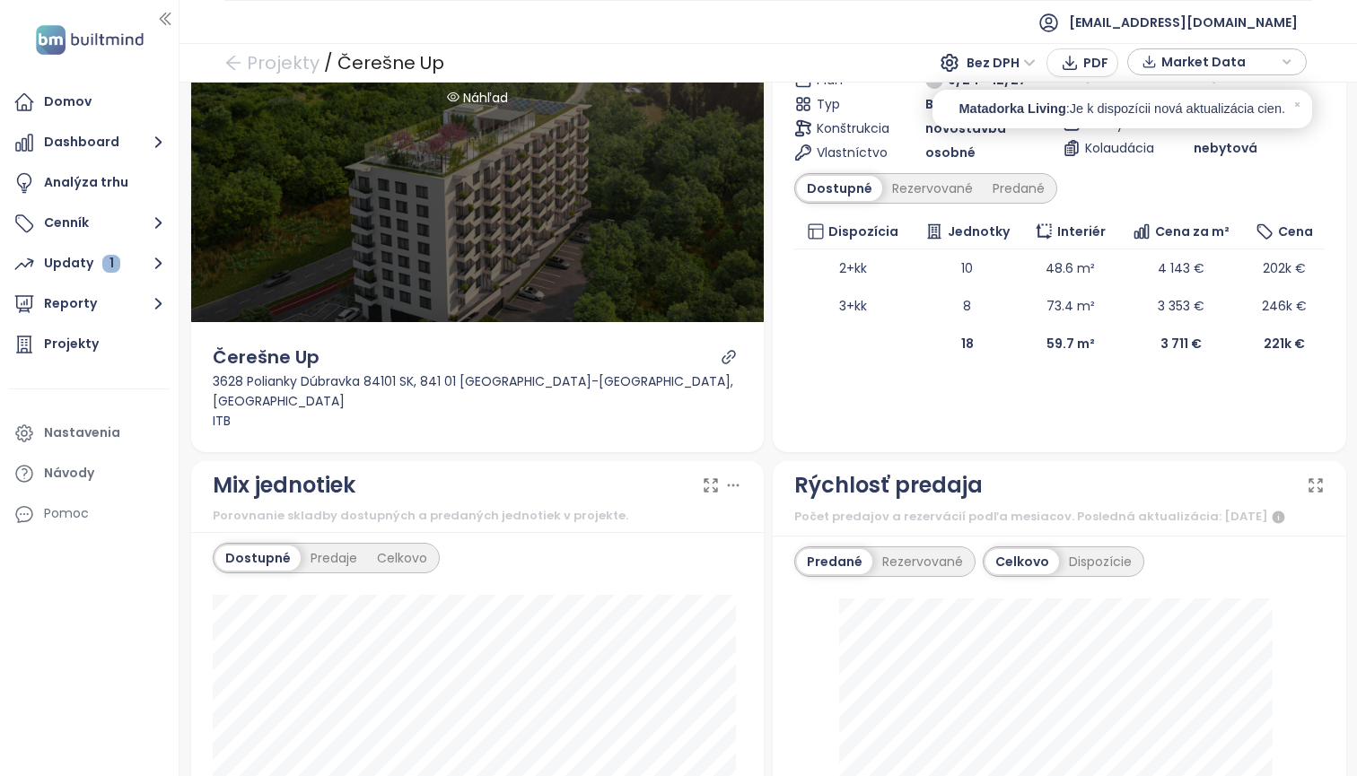
scroll to position [217, 0]
